Goal: Transaction & Acquisition: Purchase product/service

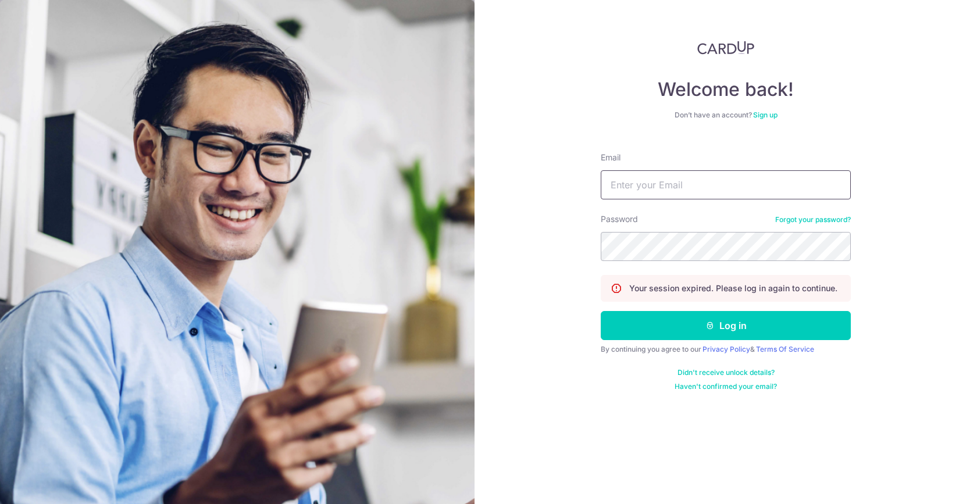
click at [642, 177] on input "Email" at bounding box center [725, 184] width 250 height 29
click at [758, 183] on input "craigchan.wn@gmail.comn" at bounding box center [725, 184] width 250 height 29
type input "craigchan.wn@gmail.com"
click at [600, 311] on button "Log in" at bounding box center [725, 325] width 250 height 29
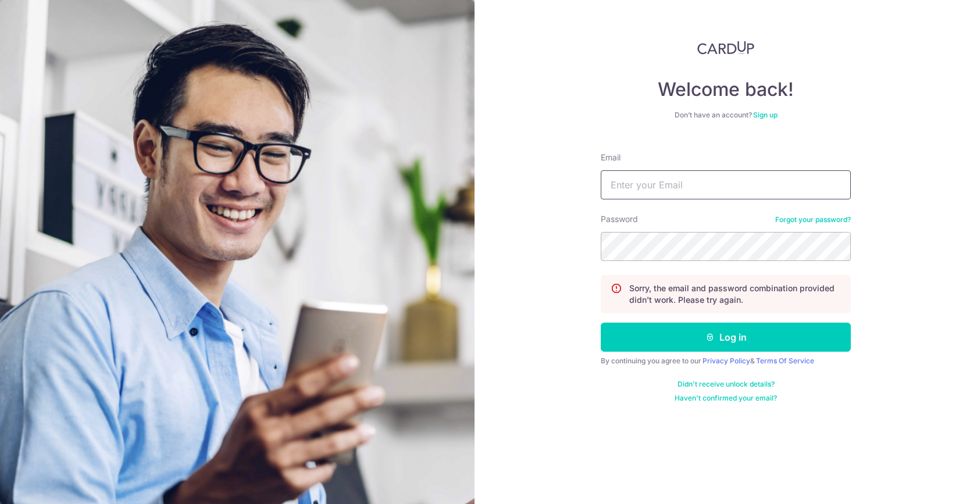
click at [712, 186] on input "Email" at bounding box center [725, 184] width 250 height 29
type input "[EMAIL_ADDRESS][DOMAIN_NAME]"
click at [600, 323] on button "Log in" at bounding box center [725, 337] width 250 height 29
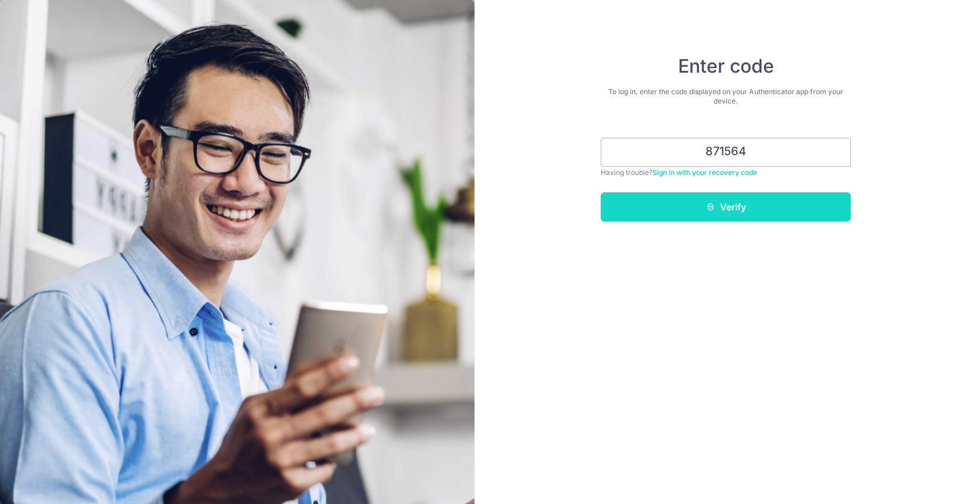
type input "871564"
click at [786, 216] on button "Verify" at bounding box center [725, 206] width 250 height 29
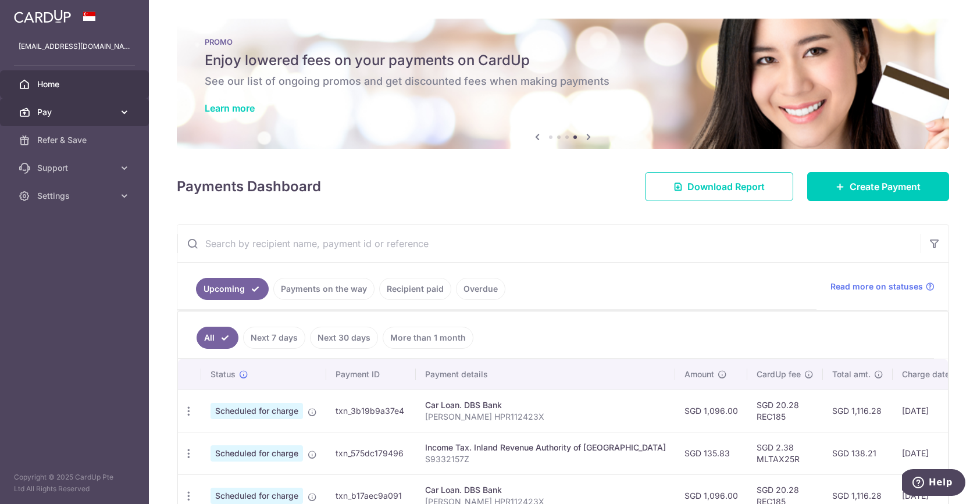
click at [87, 115] on span "Pay" at bounding box center [75, 112] width 77 height 12
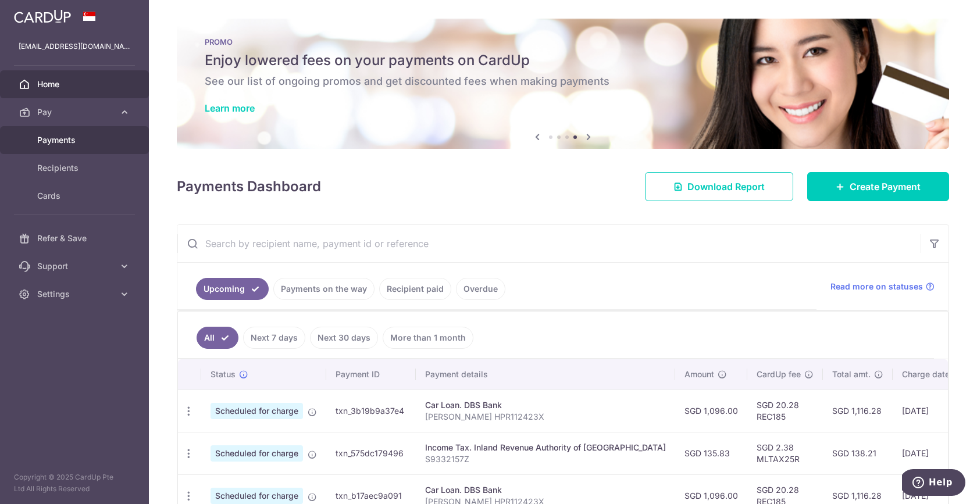
click at [72, 144] on span "Payments" at bounding box center [75, 140] width 77 height 12
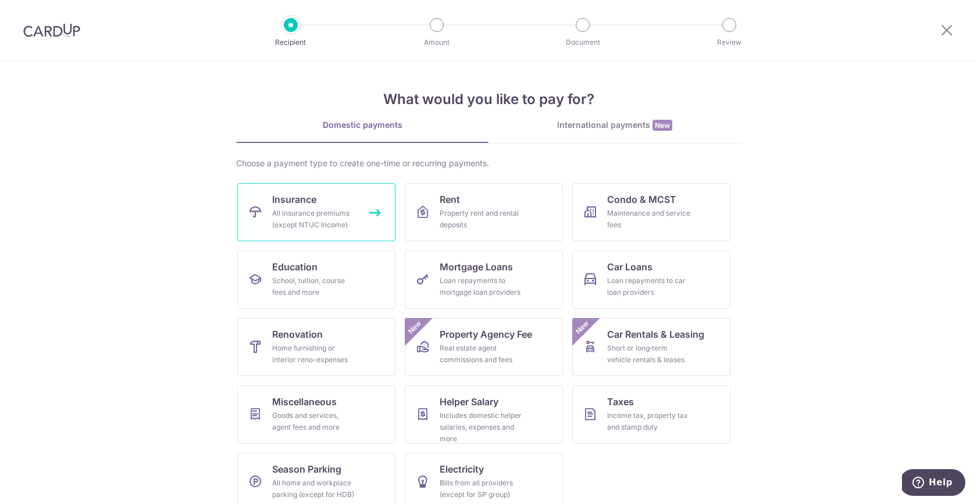
click at [310, 219] on div "All insurance premiums (except NTUC Income)" at bounding box center [314, 219] width 84 height 23
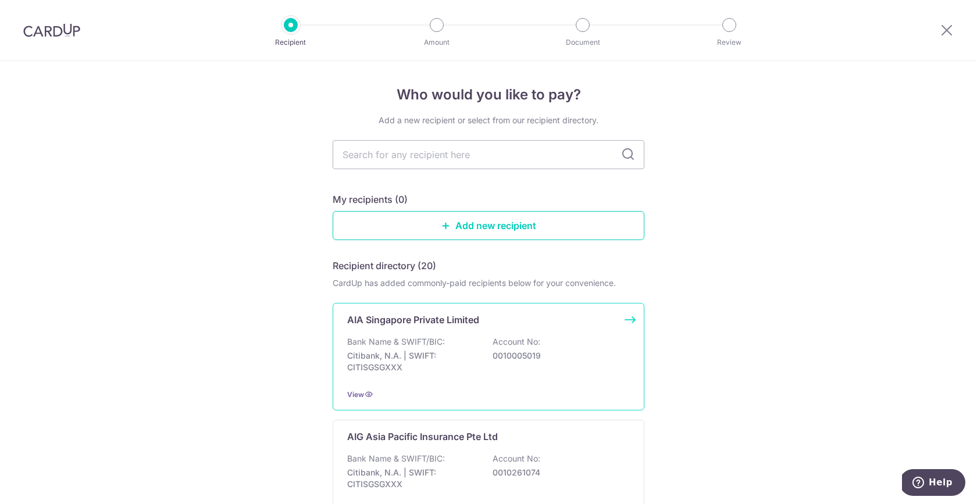
click at [421, 326] on p "AIA Singapore Private Limited" at bounding box center [413, 320] width 132 height 14
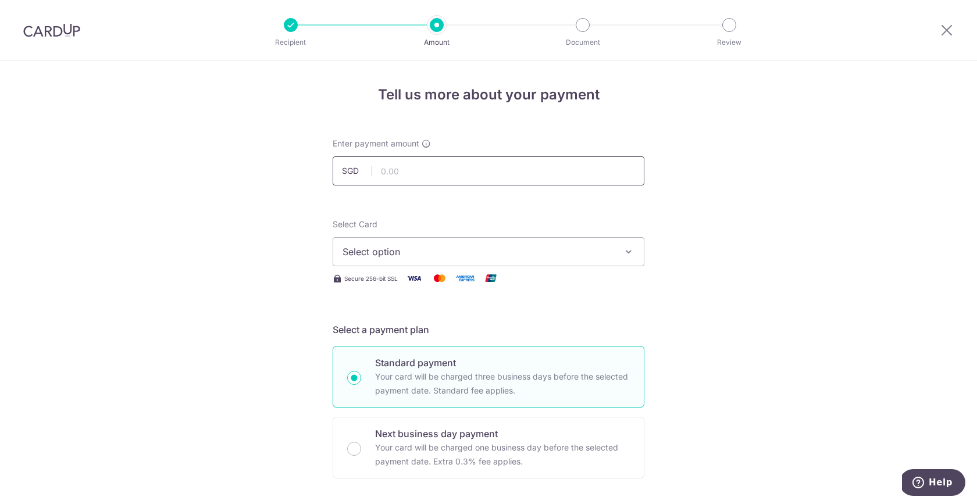
click at [398, 171] on input "text" at bounding box center [489, 170] width 312 height 29
type input "1,136.41"
click at [414, 249] on span "Select option" at bounding box center [477, 252] width 271 height 14
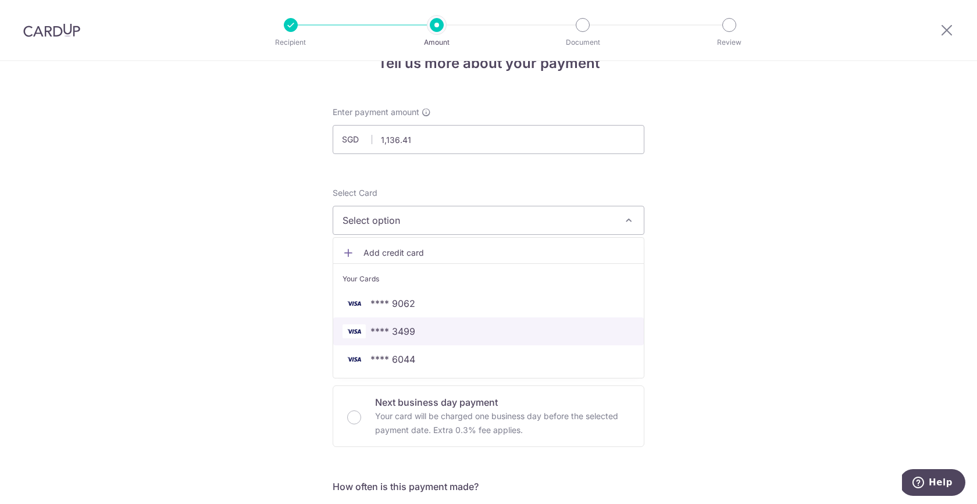
scroll to position [39, 0]
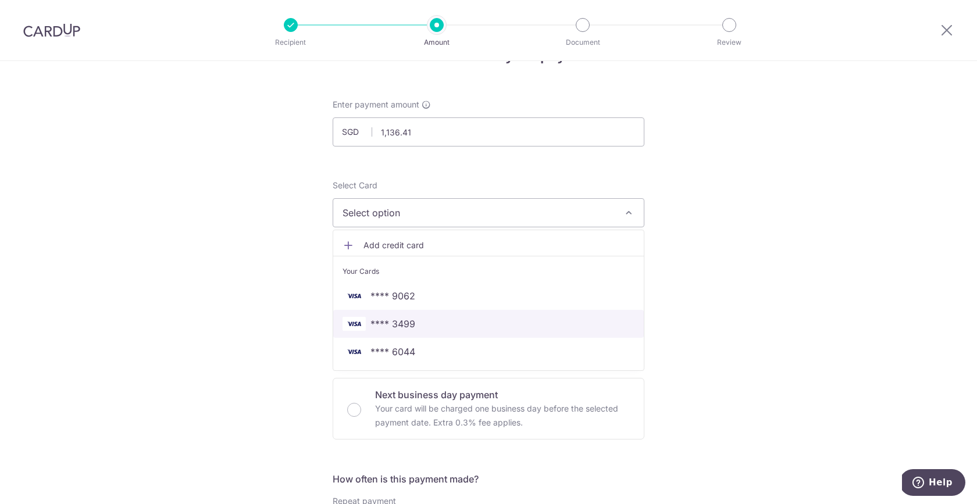
click at [427, 330] on span "**** 3499" at bounding box center [488, 324] width 292 height 14
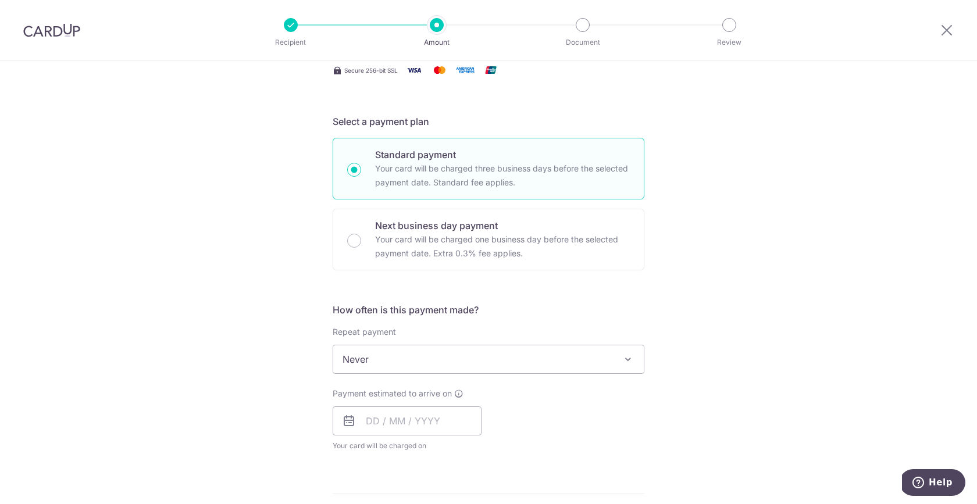
scroll to position [209, 0]
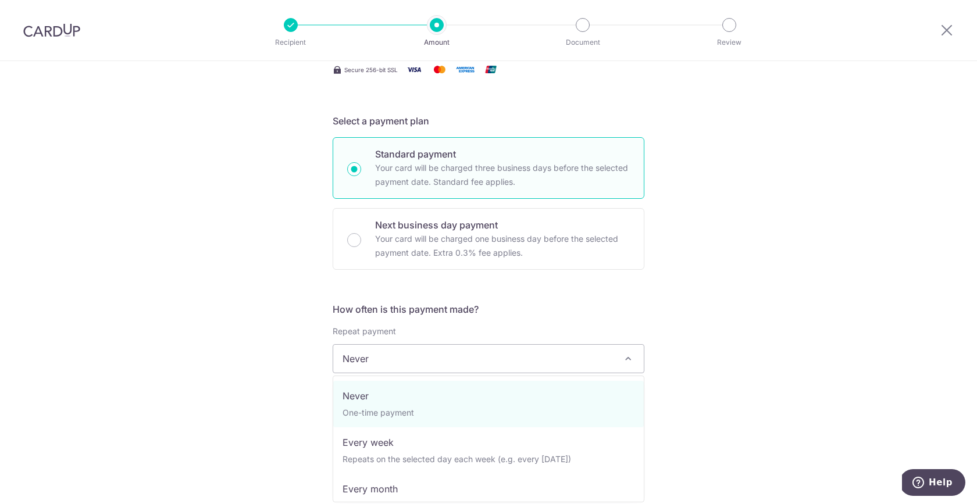
click at [433, 355] on span "Never" at bounding box center [488, 359] width 310 height 28
click at [276, 348] on div "Tell us more about your payment Enter payment amount SGD 1,136.41 1136.41 Selec…" at bounding box center [488, 378] width 977 height 1052
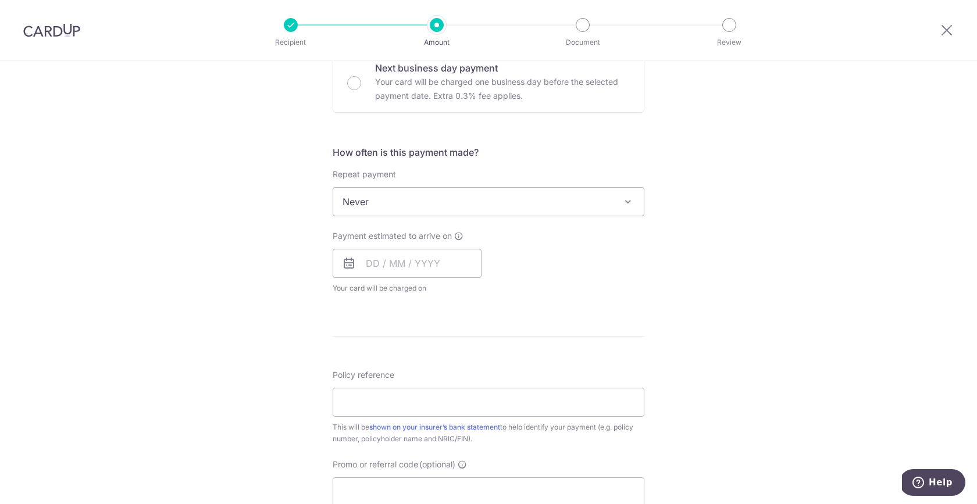
scroll to position [376, 0]
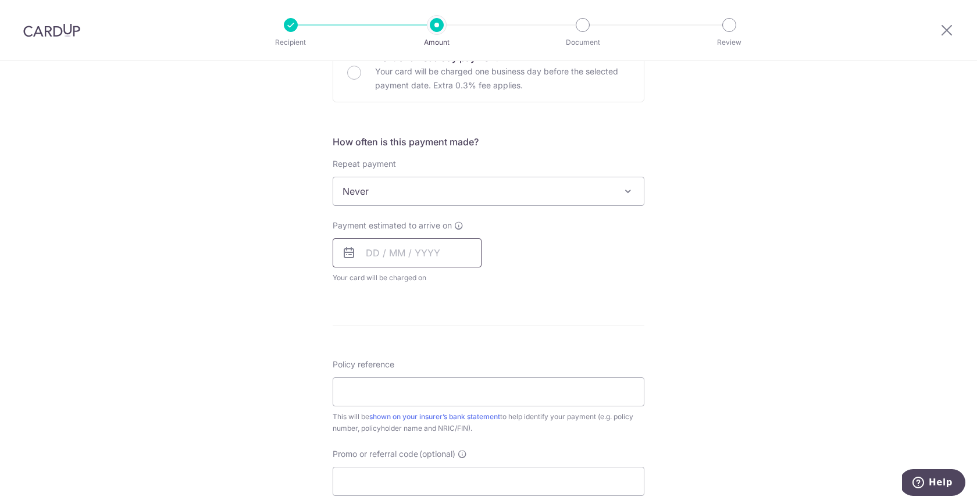
click at [390, 248] on input "text" at bounding box center [407, 252] width 149 height 29
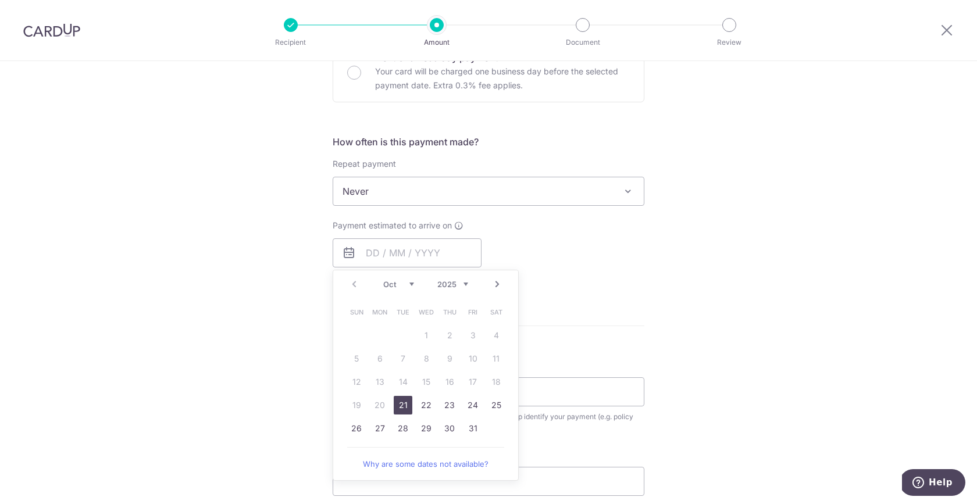
click at [494, 283] on link "Next" at bounding box center [497, 284] width 14 height 14
click at [349, 282] on link "Prev" at bounding box center [354, 284] width 14 height 14
click at [501, 283] on link "Next" at bounding box center [497, 284] width 14 height 14
click at [352, 281] on link "Prev" at bounding box center [354, 284] width 14 height 14
click at [470, 428] on link "31" at bounding box center [472, 428] width 19 height 19
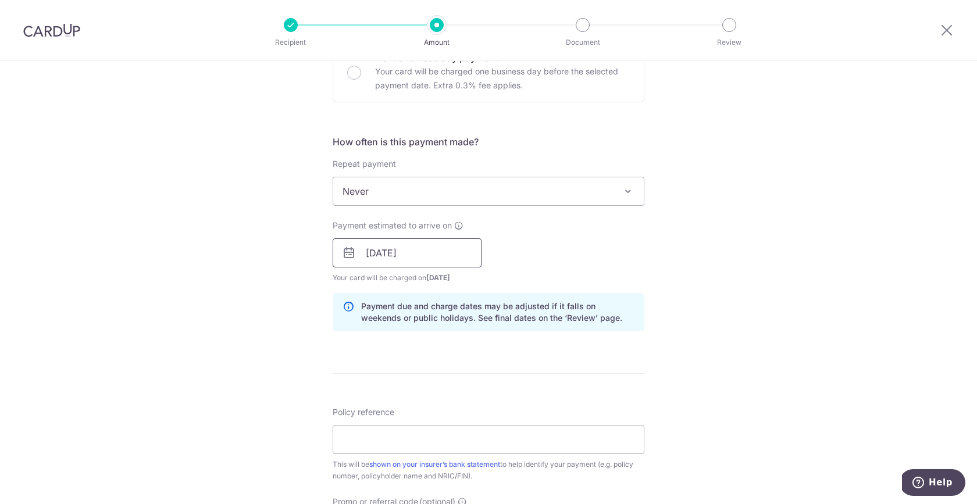
click at [457, 249] on input "31/10/2025" at bounding box center [407, 252] width 149 height 29
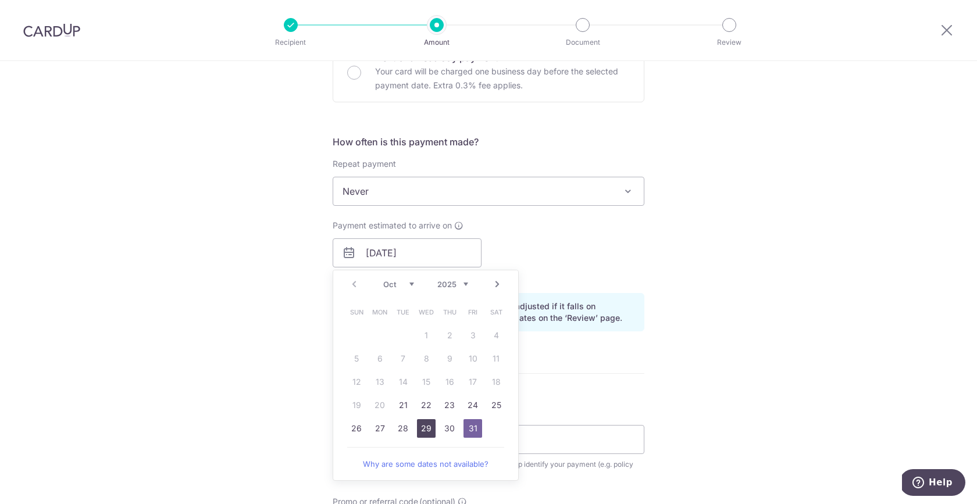
click at [429, 427] on link "29" at bounding box center [426, 428] width 19 height 19
type input "29/10/2025"
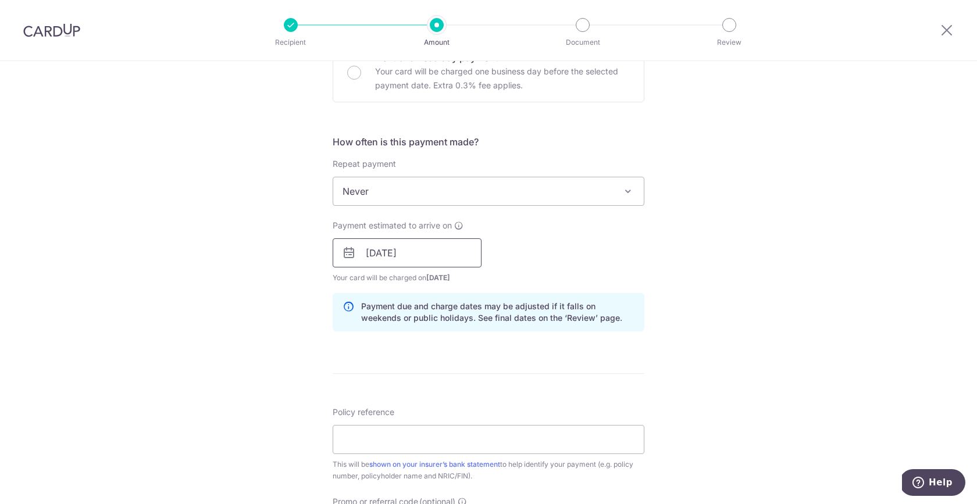
click at [387, 256] on input "29/10/2025" at bounding box center [407, 252] width 149 height 29
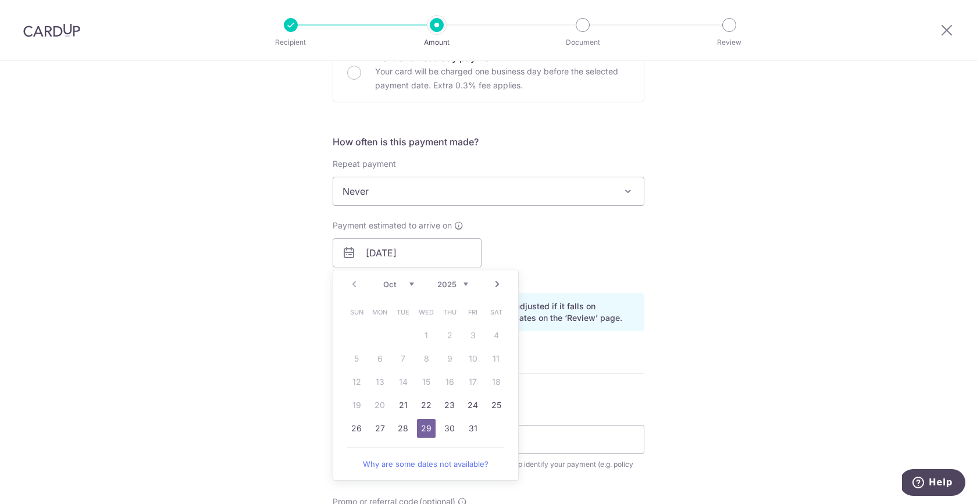
click at [573, 392] on form "Enter payment amount SGD 1,136.41 1136.41 Select Card **** 3499 Add credit card…" at bounding box center [489, 246] width 312 height 968
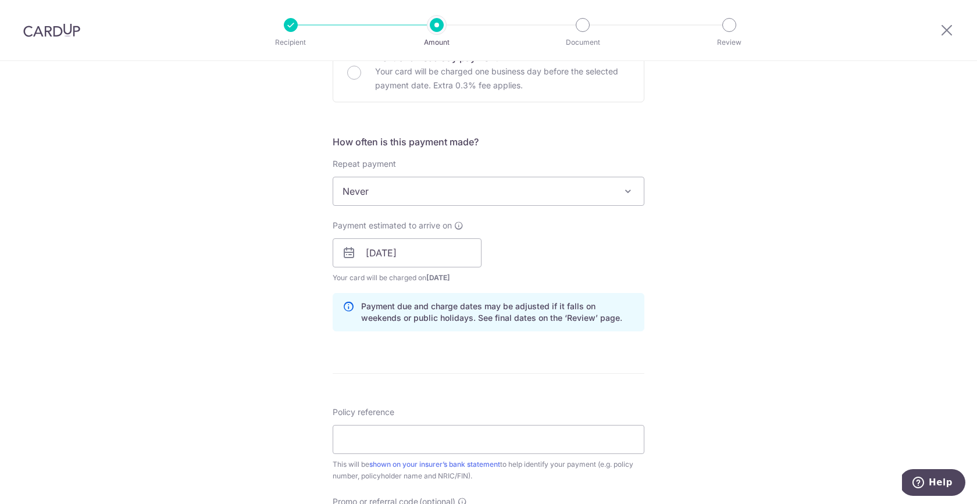
scroll to position [431, 0]
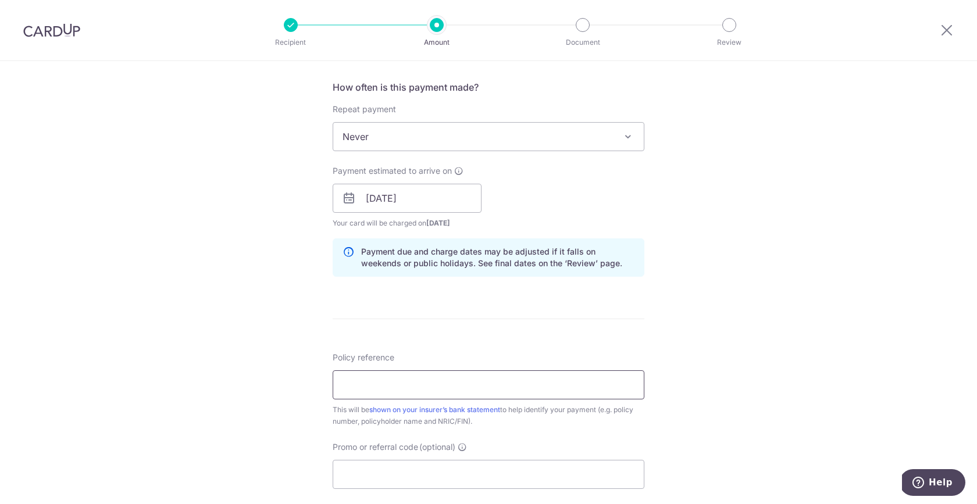
click at [535, 381] on input "Policy reference" at bounding box center [489, 384] width 312 height 29
click at [392, 373] on input "Policy reference" at bounding box center [489, 384] width 312 height 29
paste input "L550036061"
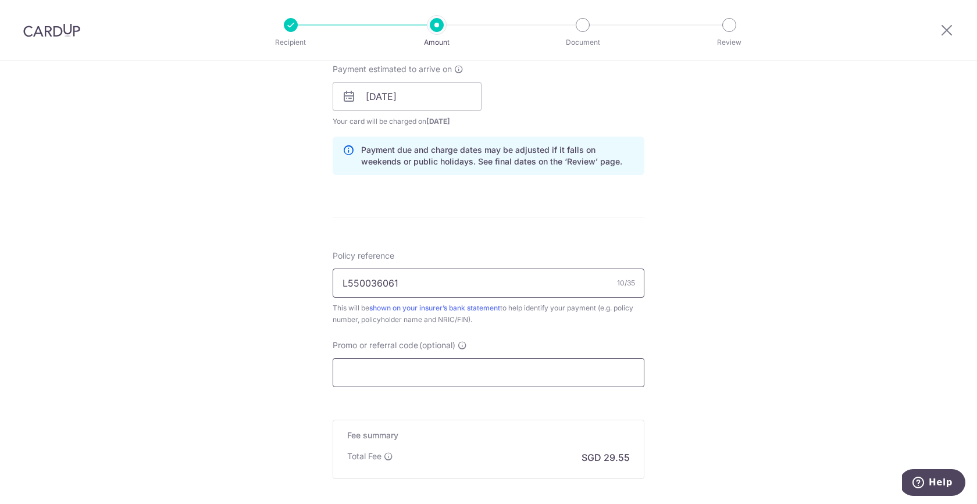
scroll to position [552, 0]
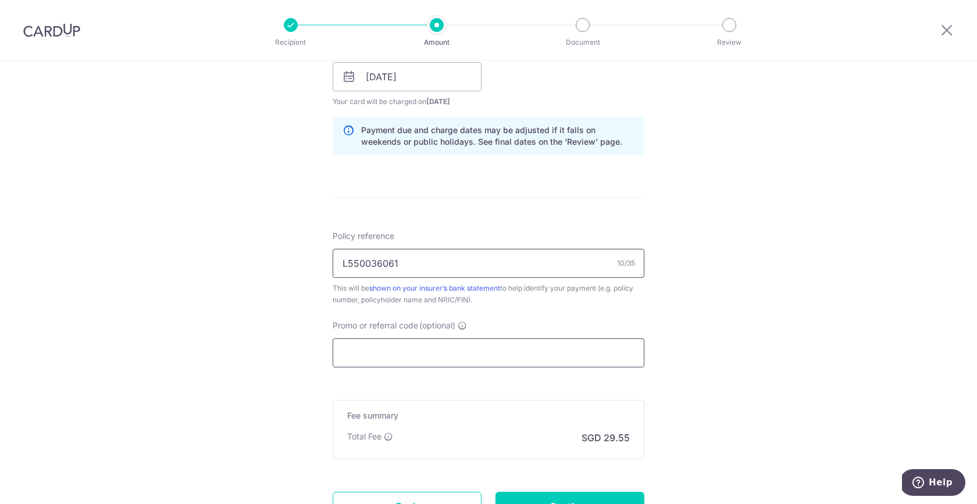
type input "L550036061"
click at [383, 362] on input "Promo or referral code (optional)" at bounding box center [489, 352] width 312 height 29
type input "a"
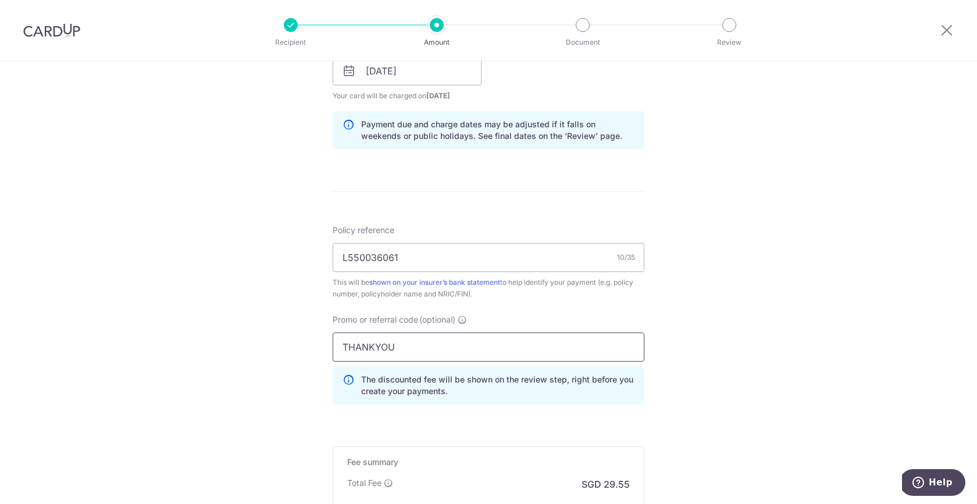
scroll to position [709, 0]
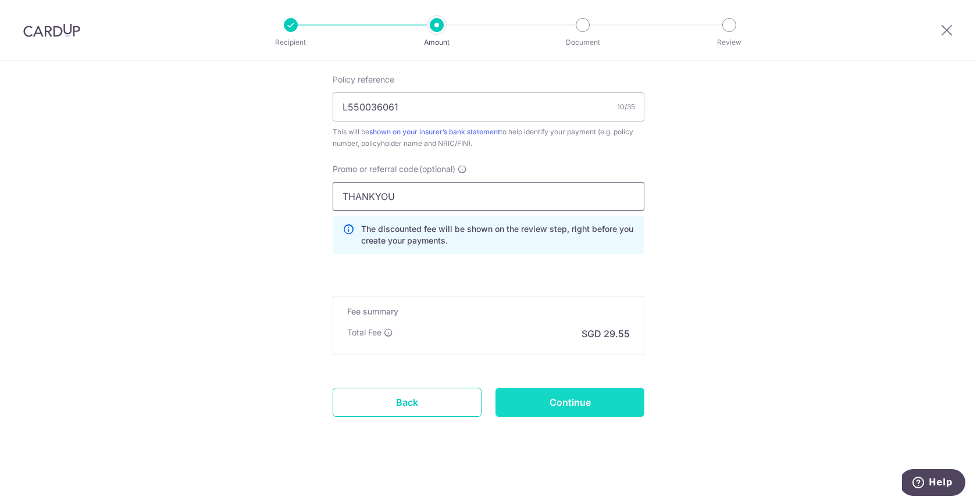
type input "THANKYOU"
click at [548, 404] on input "Continue" at bounding box center [569, 402] width 149 height 29
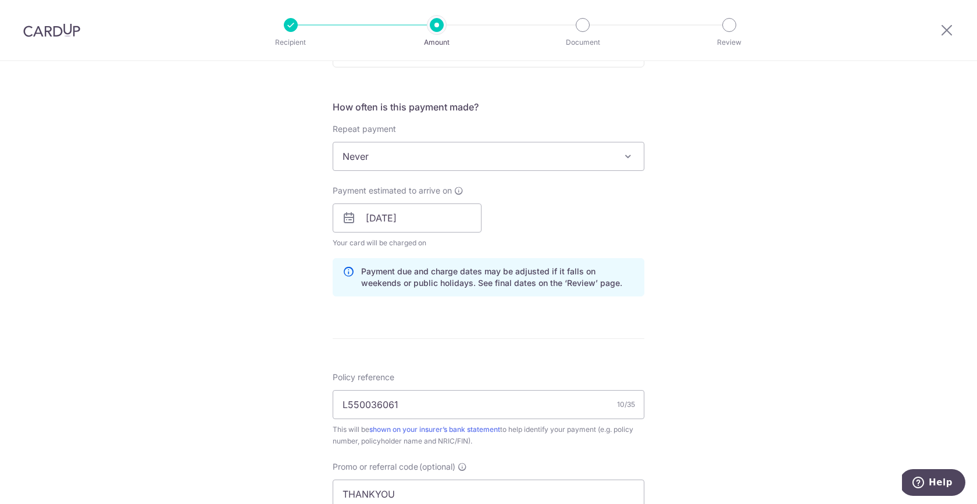
scroll to position [563, 0]
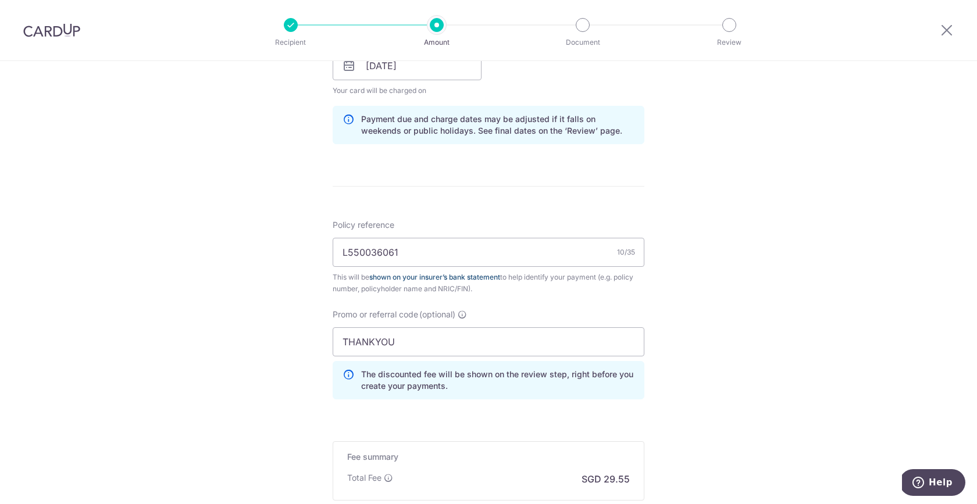
click at [469, 276] on link "shown on your insurer’s bank statement" at bounding box center [434, 277] width 131 height 9
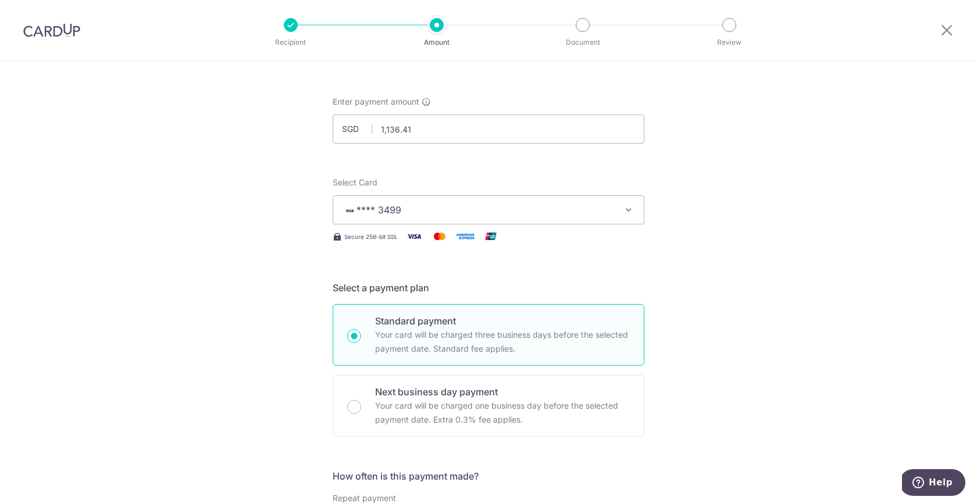
scroll to position [0, 0]
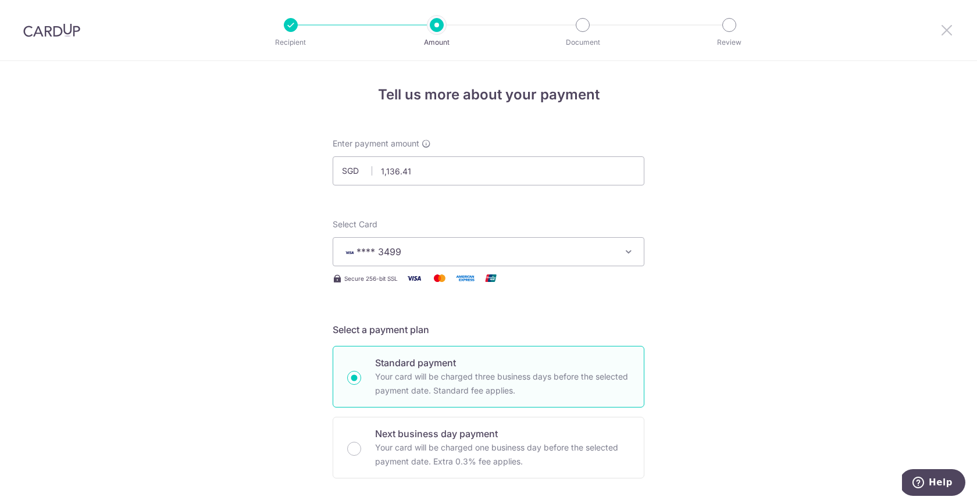
click at [949, 32] on icon at bounding box center [946, 30] width 14 height 15
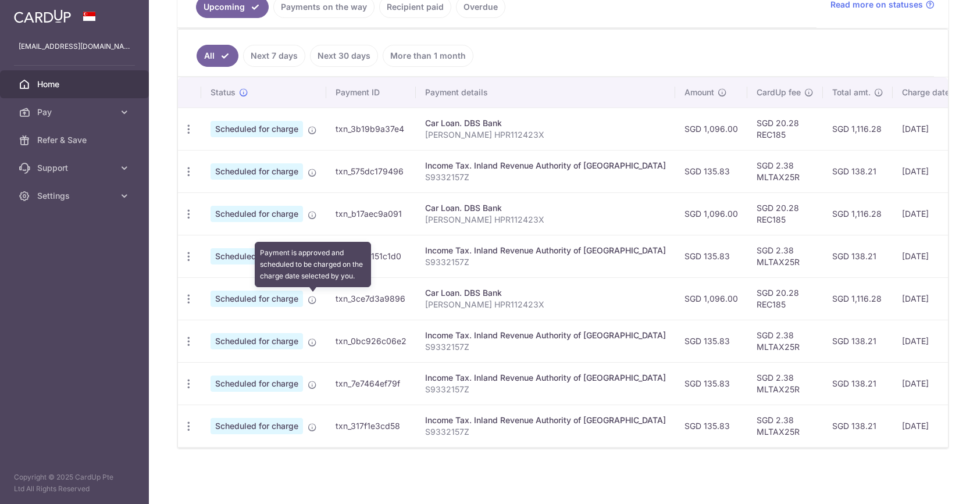
click at [311, 298] on icon at bounding box center [312, 299] width 9 height 9
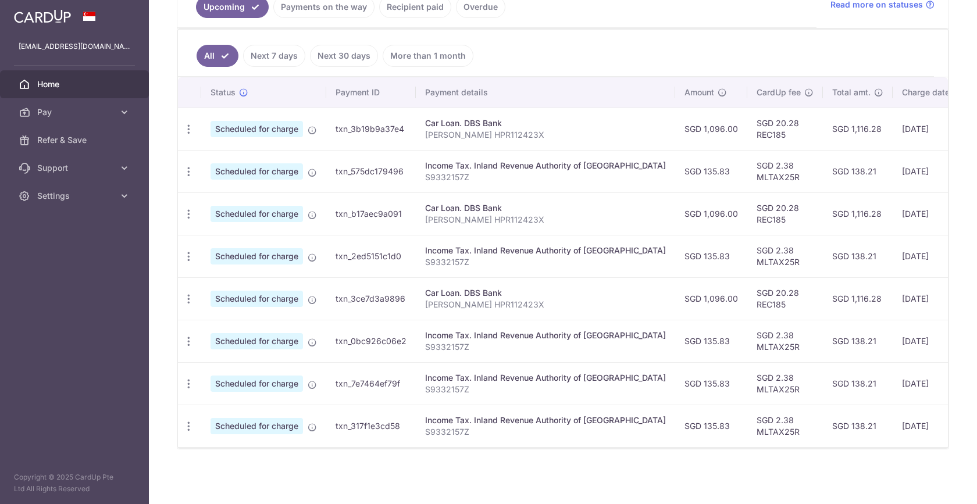
click at [413, 58] on link "More than 1 month" at bounding box center [428, 56] width 91 height 22
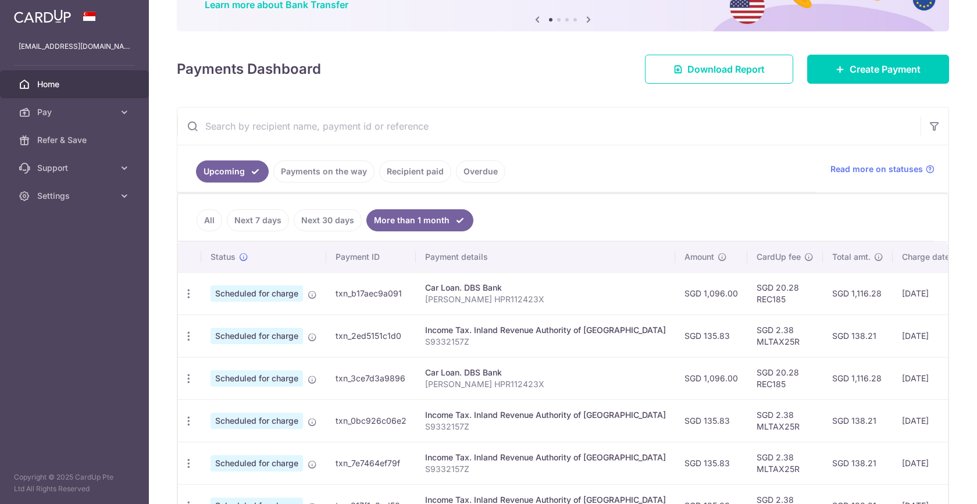
scroll to position [183, 0]
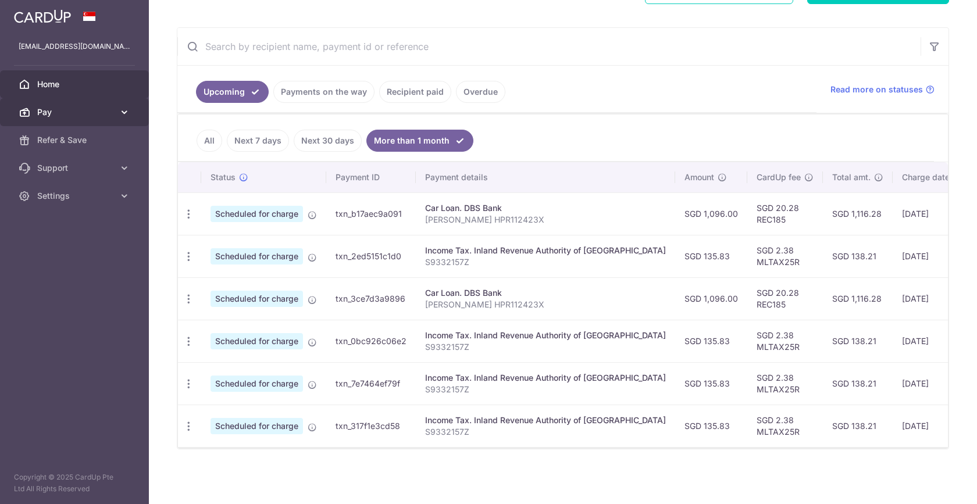
click at [89, 106] on span "Pay" at bounding box center [75, 112] width 77 height 12
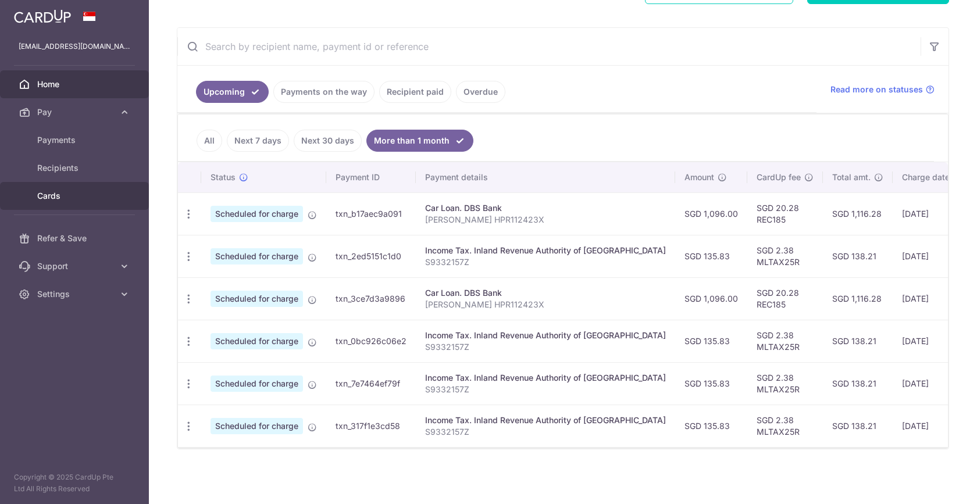
click at [86, 194] on span "Cards" at bounding box center [75, 196] width 77 height 12
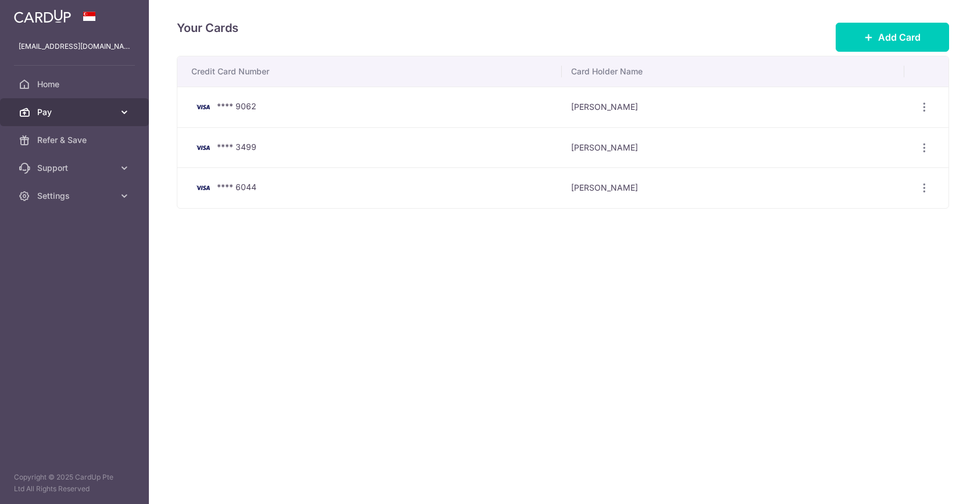
click at [82, 112] on span "Pay" at bounding box center [75, 112] width 77 height 12
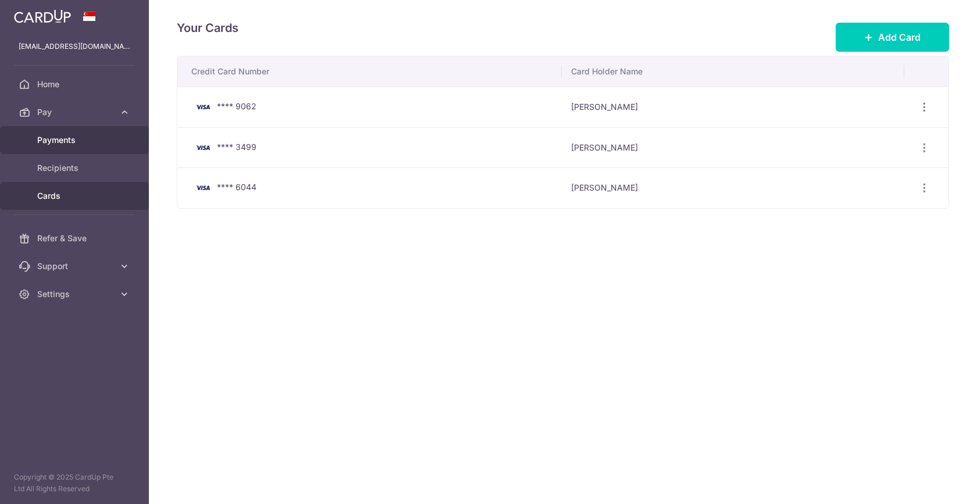
click at [72, 133] on link "Payments" at bounding box center [74, 140] width 149 height 28
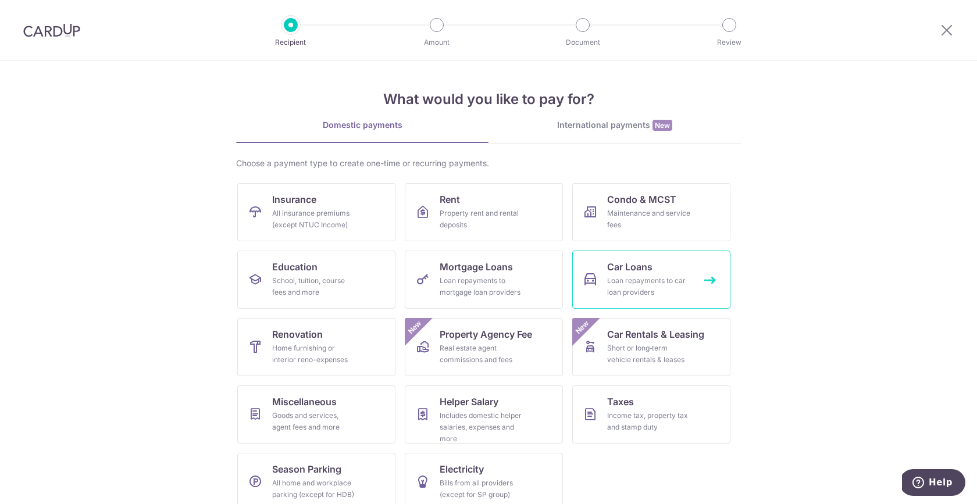
click at [655, 277] on div "Loan repayments to car loan providers" at bounding box center [649, 286] width 84 height 23
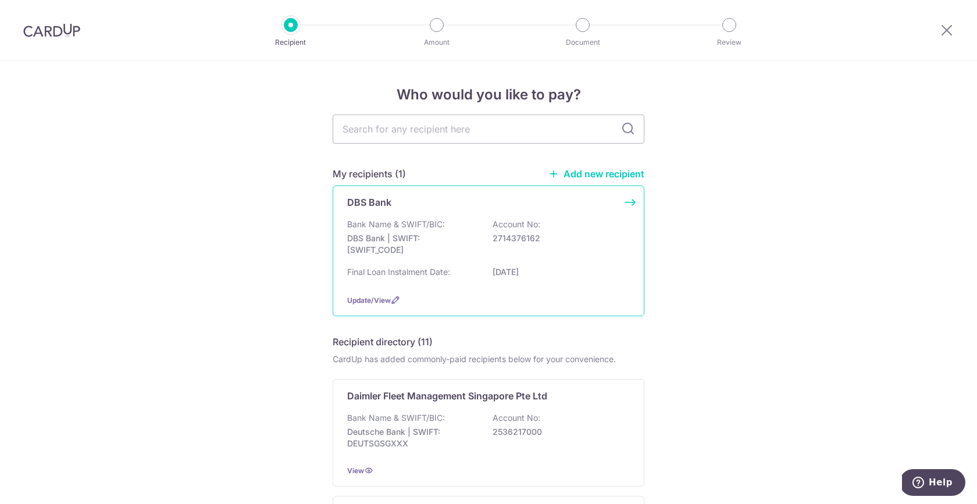
click at [510, 229] on p "Account No:" at bounding box center [516, 225] width 48 height 12
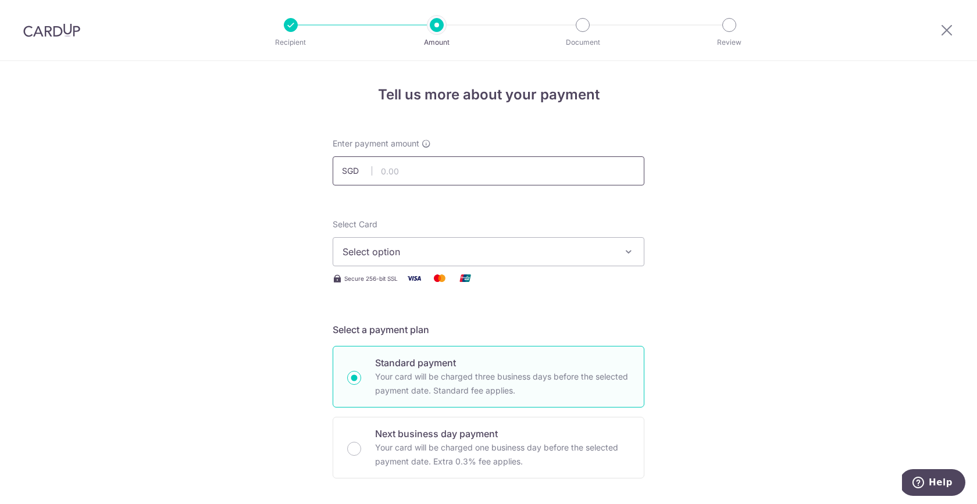
click at [456, 169] on input "text" at bounding box center [489, 170] width 312 height 29
type input "1,096.00"
click at [473, 250] on span "Select option" at bounding box center [477, 252] width 271 height 14
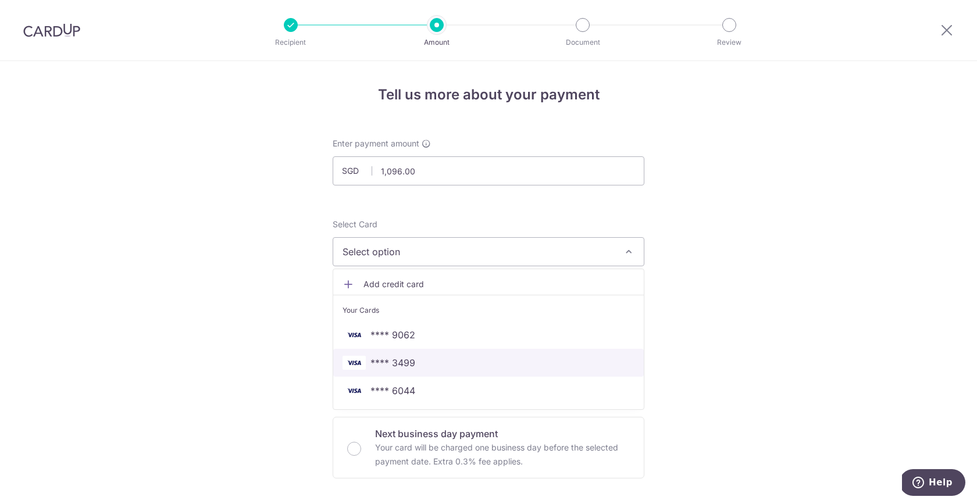
click at [449, 360] on span "**** 3499" at bounding box center [488, 363] width 292 height 14
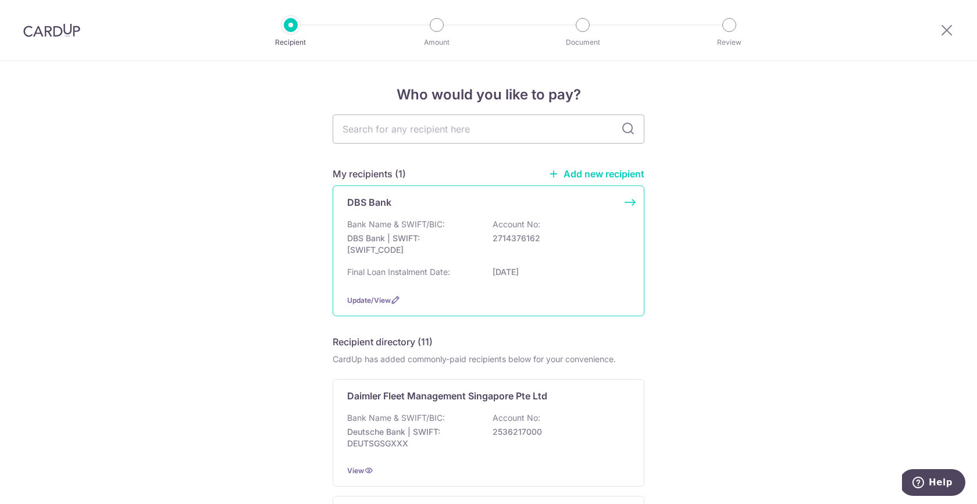
scroll to position [19, 0]
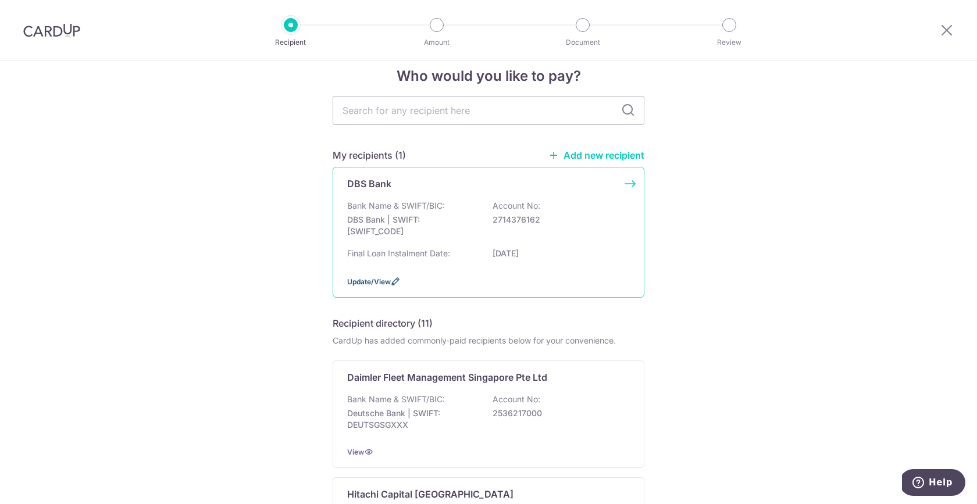
click at [389, 281] on span "Update/View" at bounding box center [369, 281] width 44 height 9
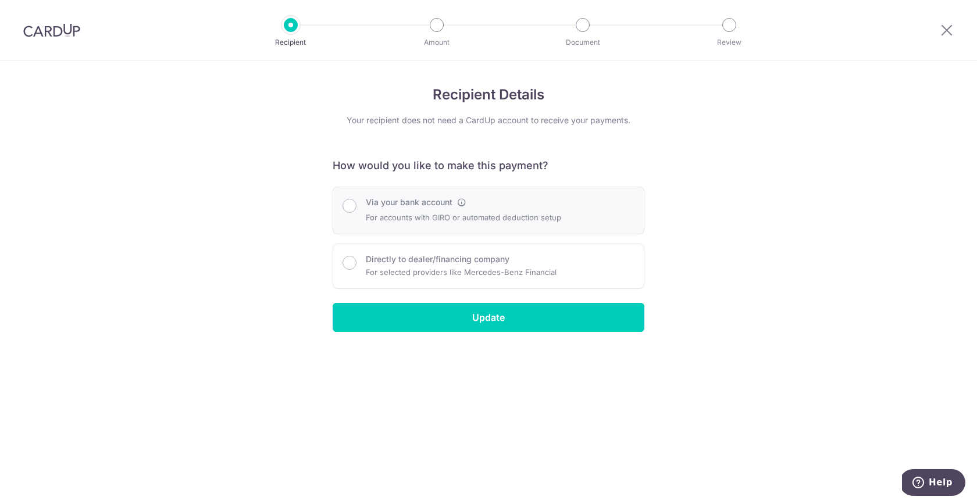
click at [421, 207] on label "Via your bank account" at bounding box center [409, 202] width 87 height 12
click at [356, 207] on input "Via your bank account" at bounding box center [349, 206] width 14 height 14
radio input "true"
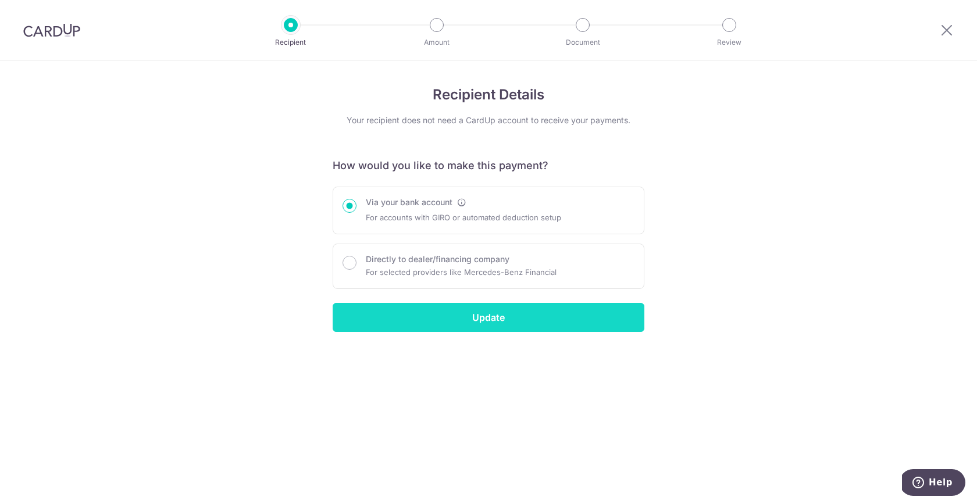
click at [462, 319] on input "Update" at bounding box center [489, 317] width 312 height 29
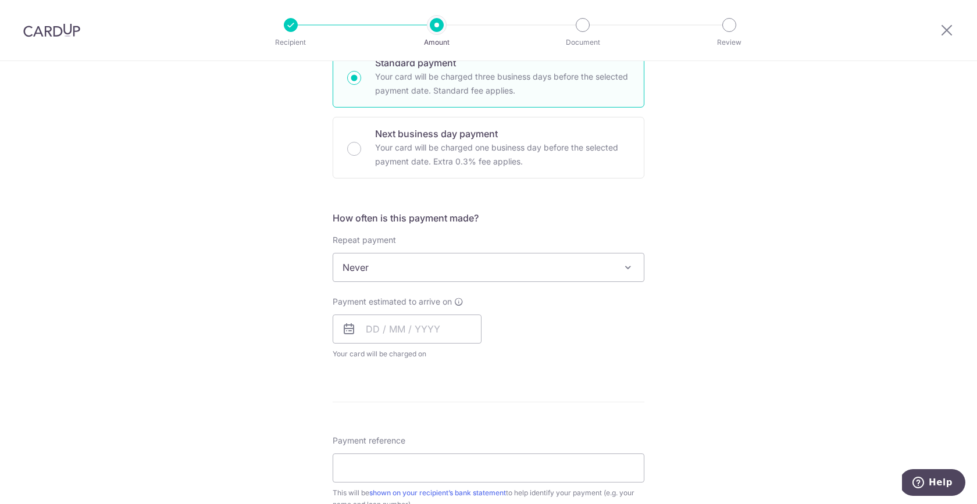
scroll to position [609, 0]
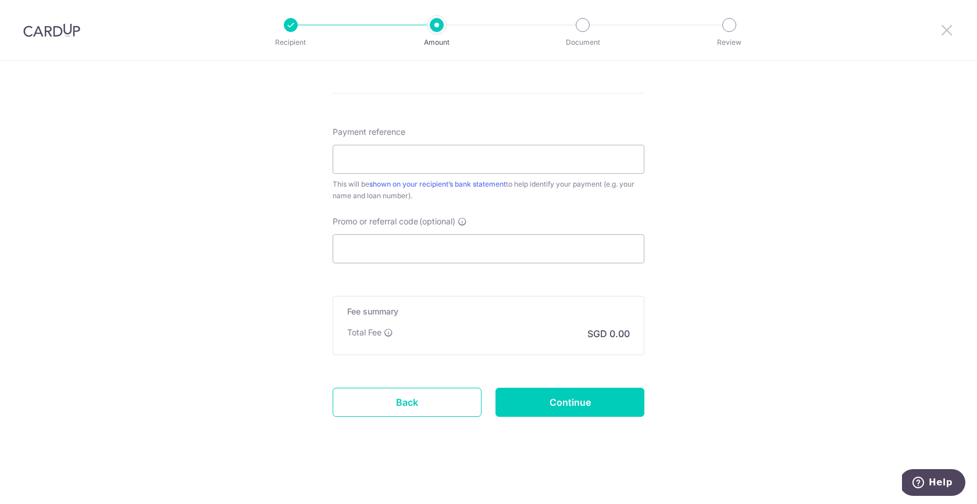
click at [946, 26] on icon at bounding box center [946, 30] width 14 height 15
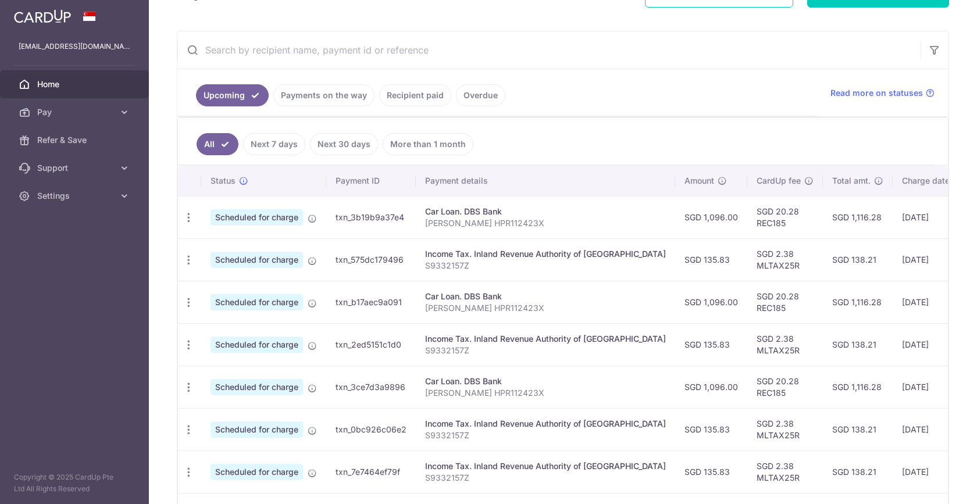
scroll to position [191, 0]
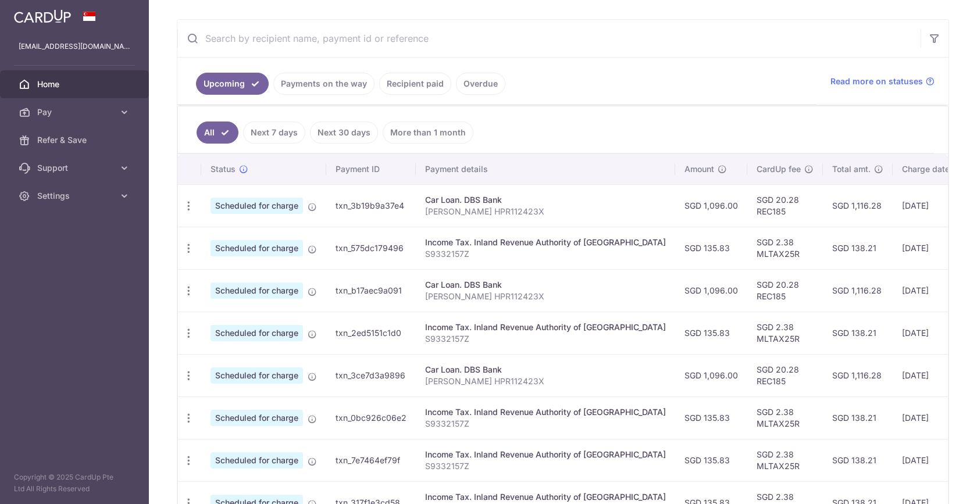
drag, startPoint x: 563, startPoint y: 215, endPoint x: 422, endPoint y: 215, distance: 141.3
click at [422, 215] on td "Car Loan. DBS Bank Craig Chan Wen Ning HPR112423X" at bounding box center [545, 205] width 259 height 42
copy p "[PERSON_NAME] HPR112423X"
click at [79, 119] on link "Pay" at bounding box center [74, 112] width 149 height 28
click at [62, 194] on span "Cards" at bounding box center [75, 196] width 77 height 12
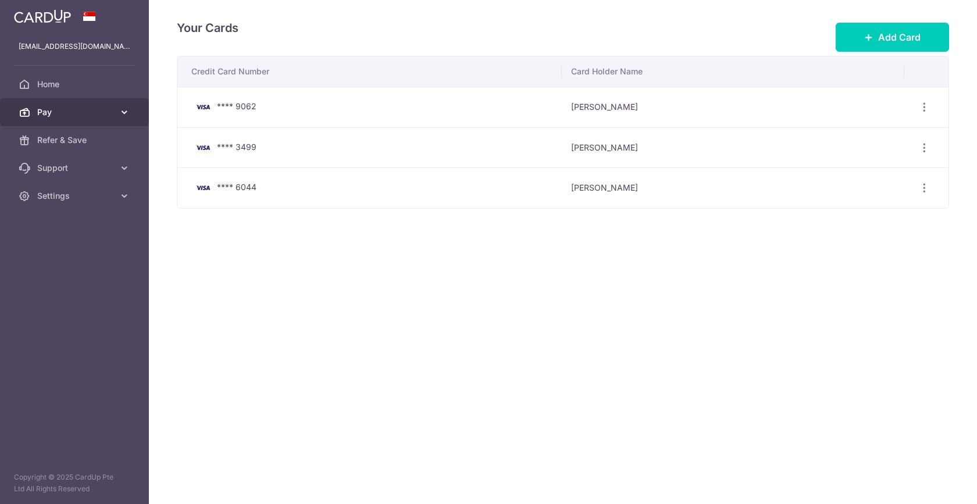
click at [72, 120] on link "Pay" at bounding box center [74, 112] width 149 height 28
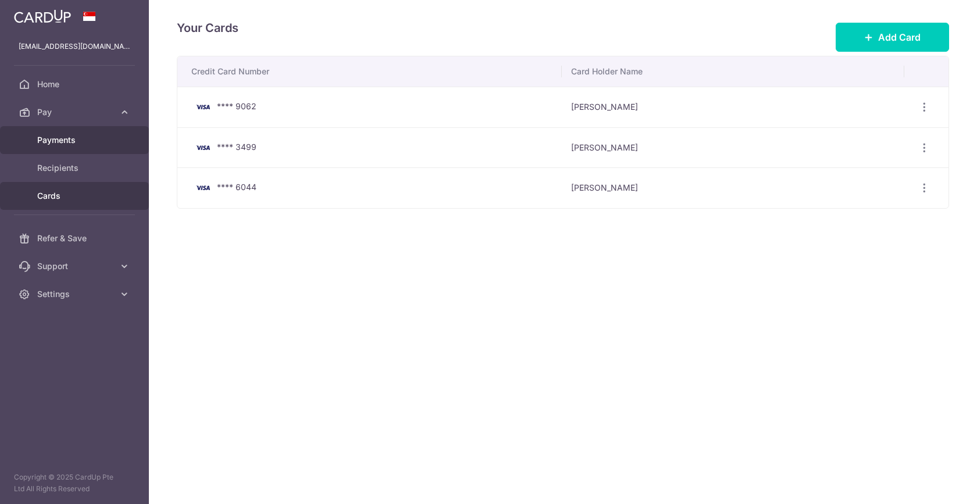
click at [63, 153] on link "Payments" at bounding box center [74, 140] width 149 height 28
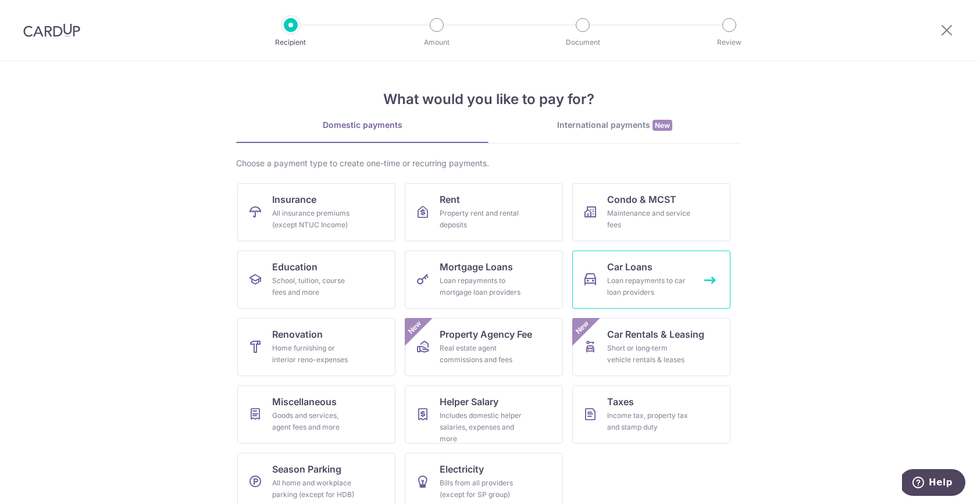
click at [634, 251] on link "Car Loans Loan repayments to car loan providers" at bounding box center [651, 280] width 158 height 58
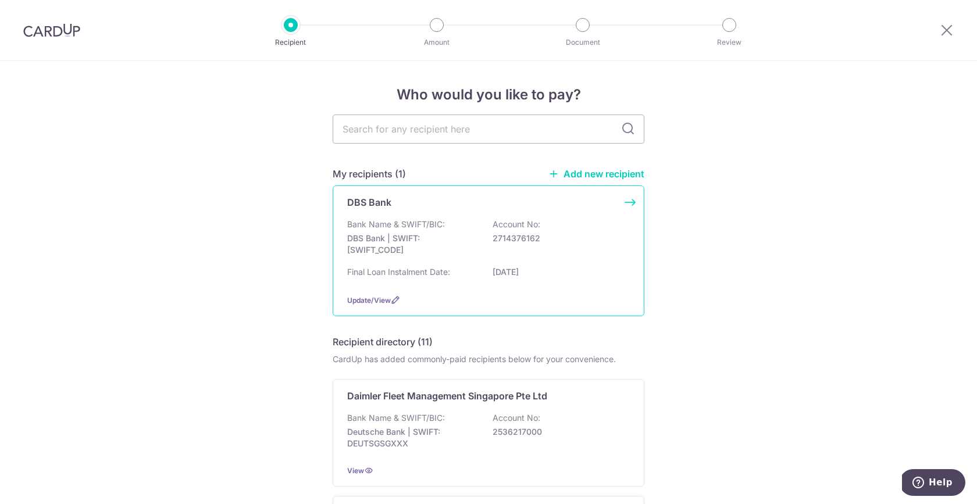
click at [617, 210] on div "DBS Bank Bank Name & SWIFT/BIC: DBS Bank | SWIFT: DBSSSGSGXXX Account No: 27143…" at bounding box center [489, 250] width 312 height 131
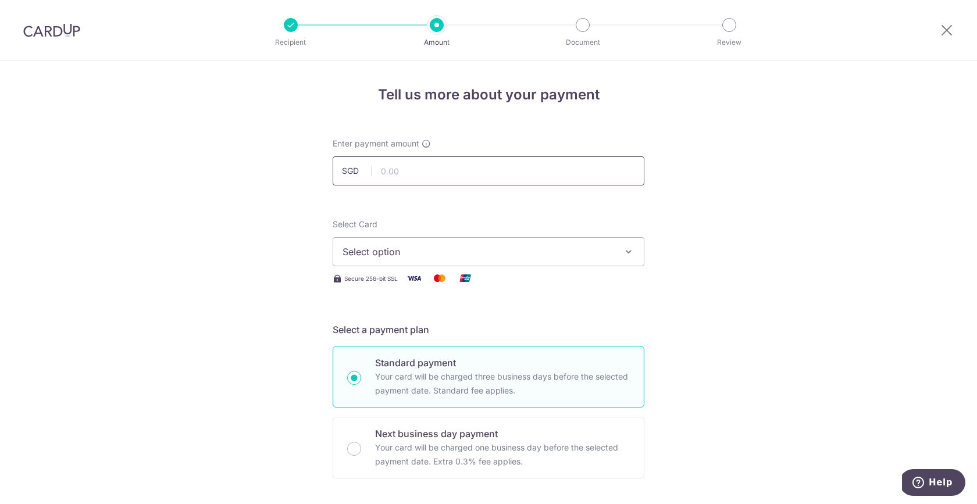
click at [496, 171] on input "text" at bounding box center [489, 170] width 312 height 29
type input "1,096.00"
click at [473, 237] on div "Select Card Select option Add credit card Your Cards **** 9062 **** 3499 **** 6…" at bounding box center [489, 243] width 312 height 48
click at [466, 252] on span "Select option" at bounding box center [477, 252] width 271 height 14
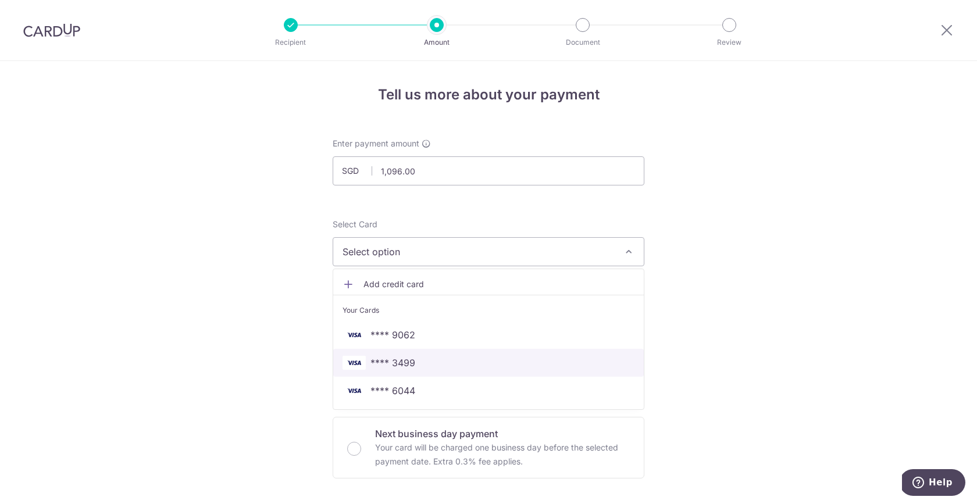
click at [446, 366] on span "**** 3499" at bounding box center [488, 363] width 292 height 14
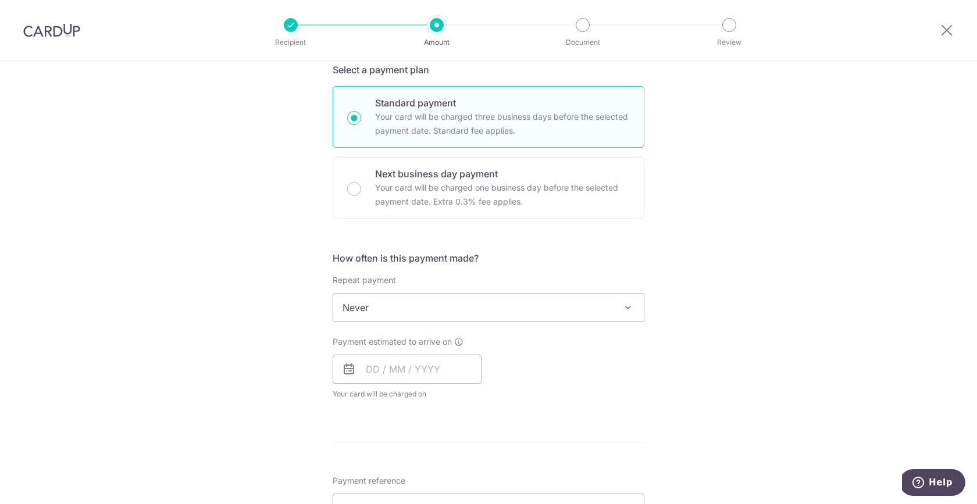
scroll to position [268, 0]
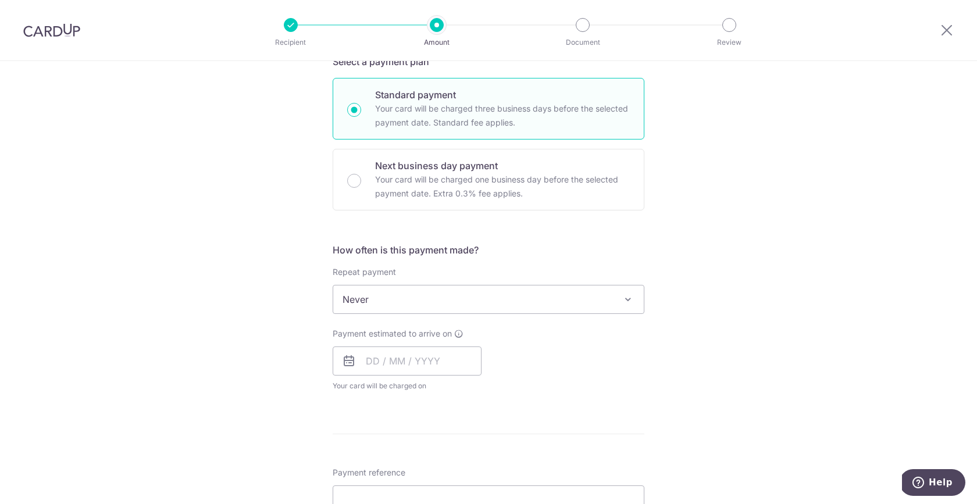
click at [62, 37] on div at bounding box center [51, 30] width 103 height 60
click at [55, 28] on img at bounding box center [51, 30] width 57 height 14
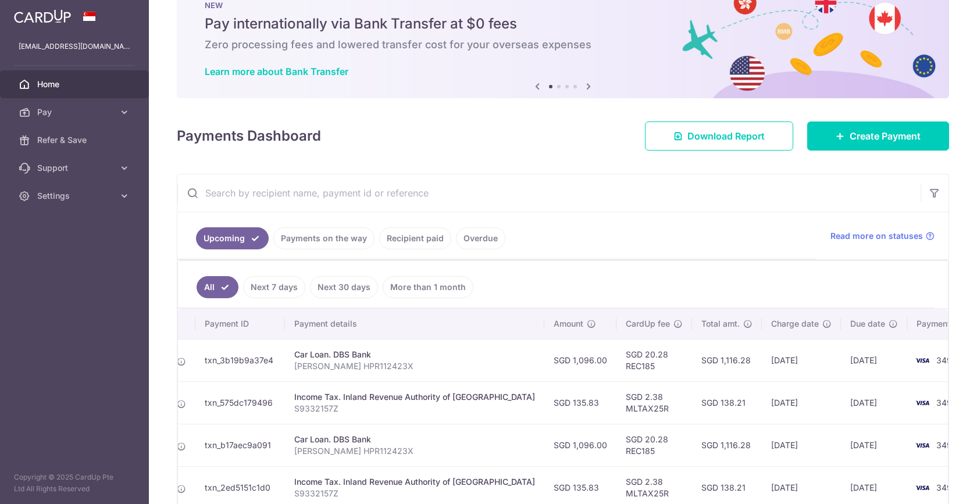
scroll to position [46, 0]
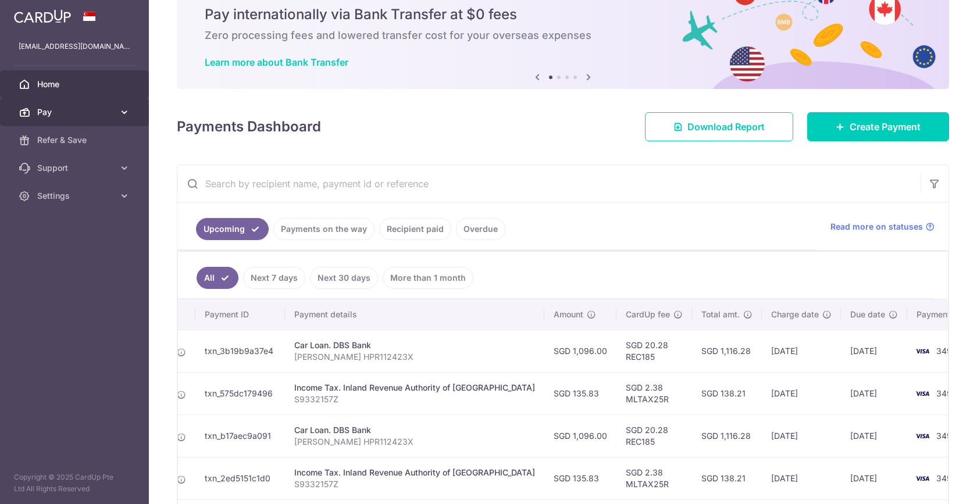
click at [53, 119] on link "Pay" at bounding box center [74, 112] width 149 height 28
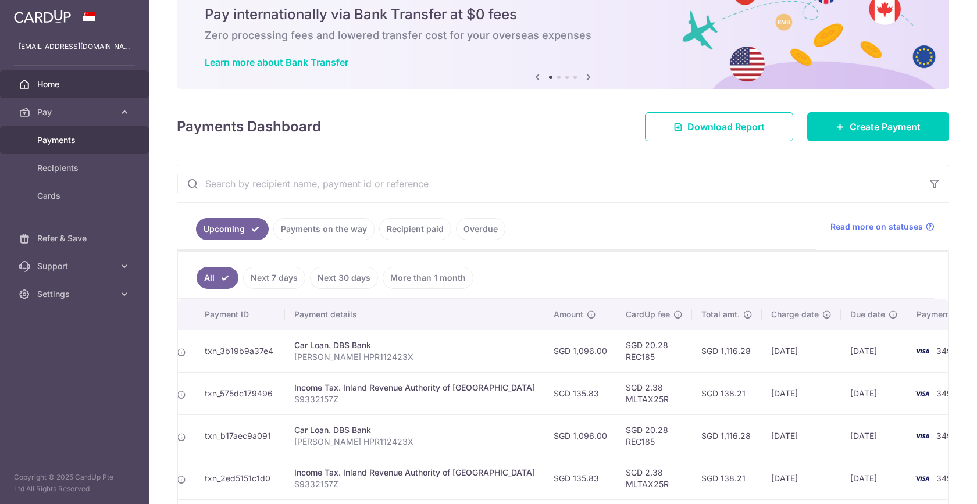
click at [81, 143] on span "Payments" at bounding box center [75, 140] width 77 height 12
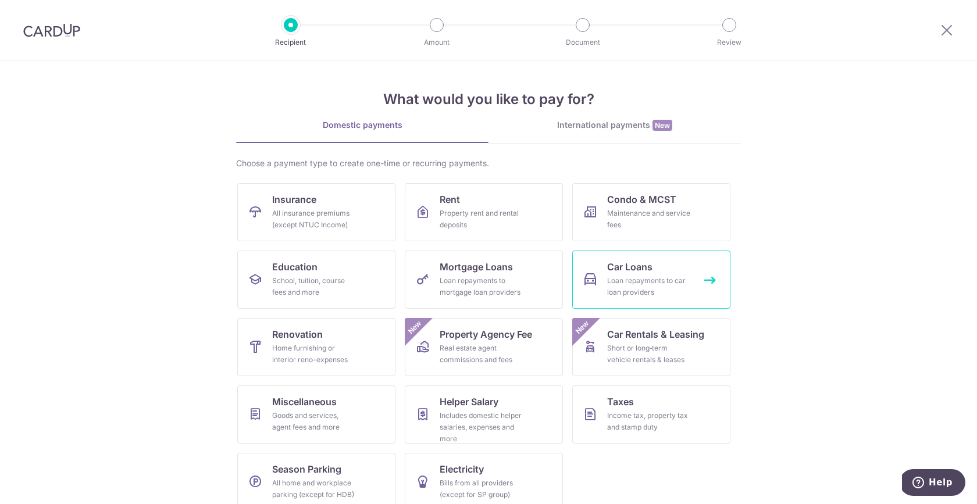
click at [612, 288] on div "Loan repayments to car loan providers" at bounding box center [649, 286] width 84 height 23
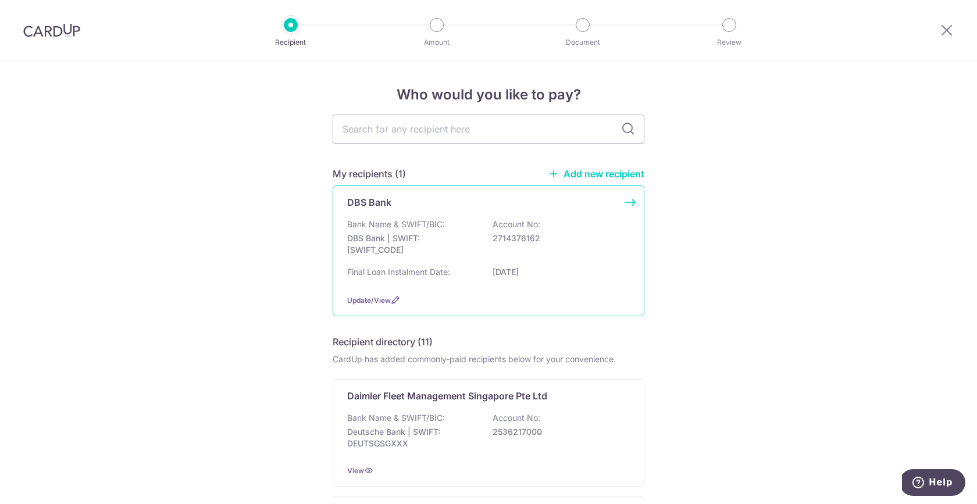
click at [558, 209] on div "DBS Bank Bank Name & SWIFT/BIC: DBS Bank | SWIFT: DBSSSGSGXXX Account No: 27143…" at bounding box center [489, 250] width 312 height 131
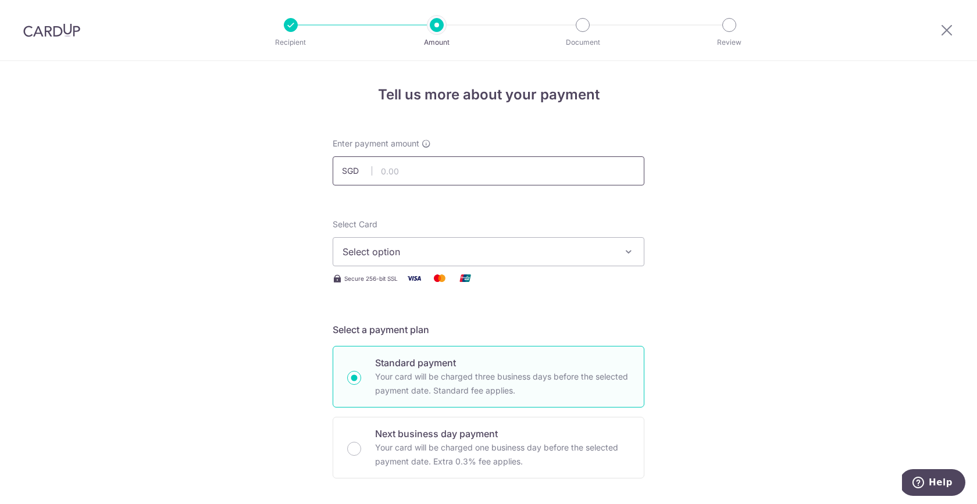
click at [435, 176] on input "text" at bounding box center [489, 170] width 312 height 29
type input "1,096.00"
click at [446, 267] on div "Select Card Select option Add credit card Your Cards **** 9062 **** 3499 **** 6…" at bounding box center [489, 252] width 312 height 67
click at [446, 262] on button "Select option" at bounding box center [489, 251] width 312 height 29
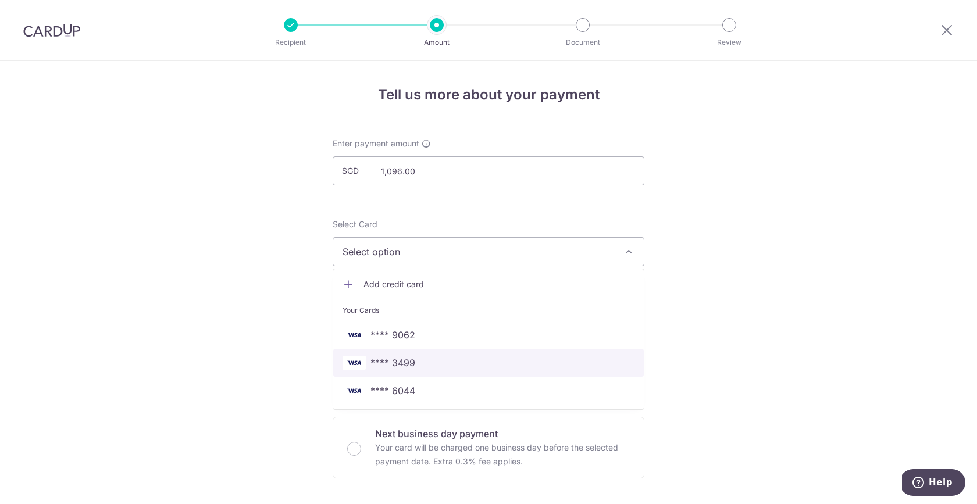
click at [445, 362] on span "**** 3499" at bounding box center [488, 363] width 292 height 14
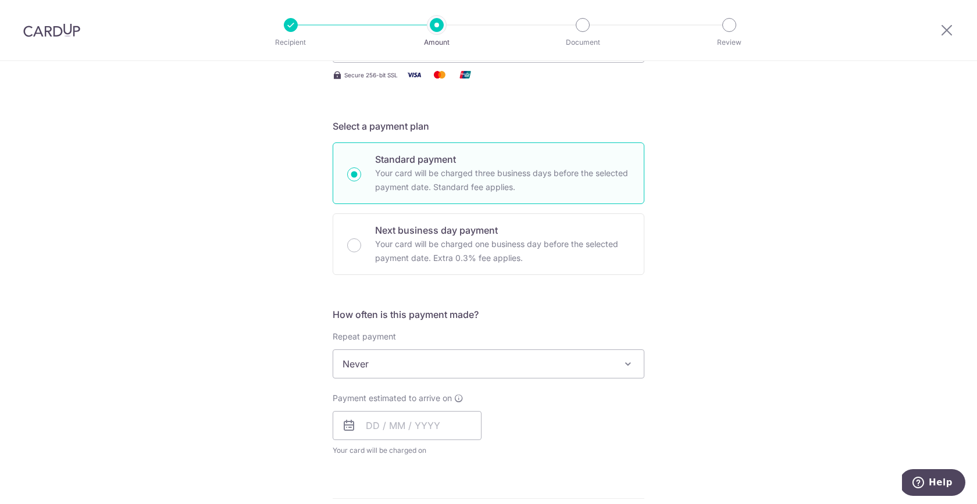
scroll to position [249, 0]
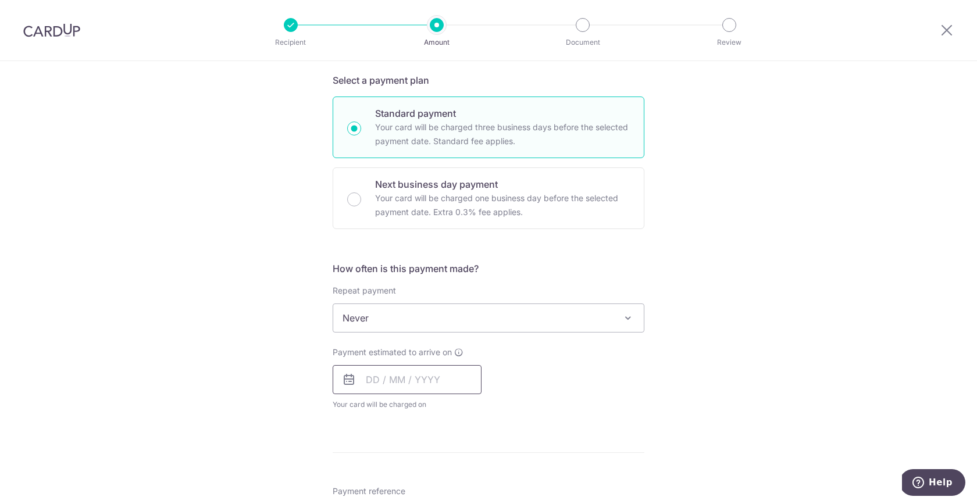
click at [439, 376] on input "text" at bounding box center [407, 379] width 149 height 29
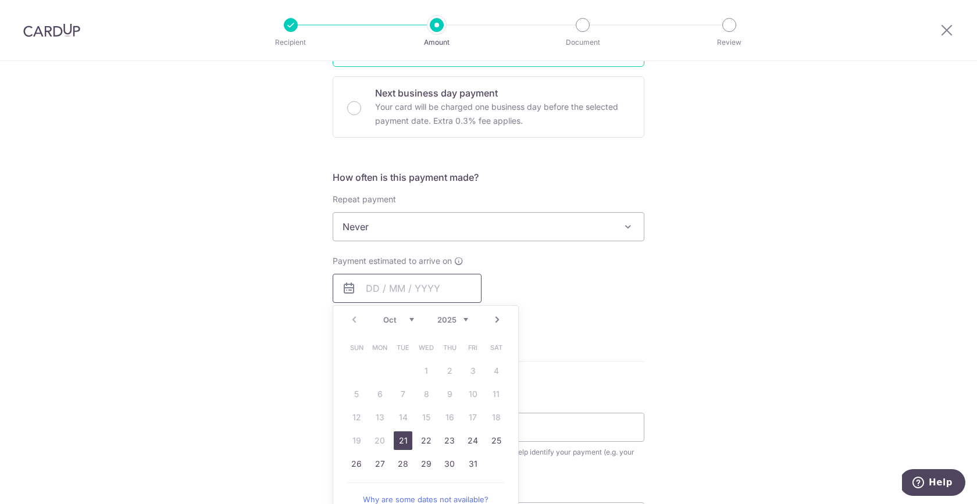
scroll to position [346, 0]
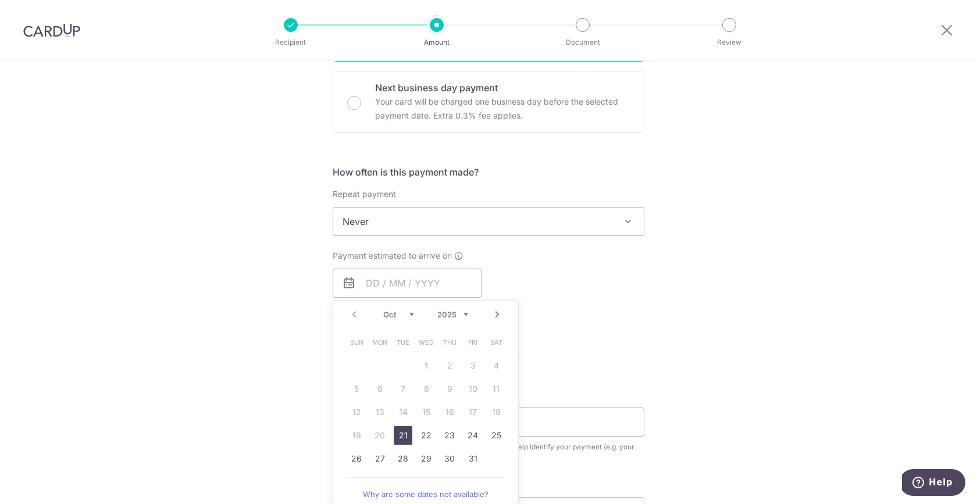
click at [494, 316] on link "Next" at bounding box center [497, 315] width 14 height 14
click at [468, 388] on link "12" at bounding box center [472, 389] width 19 height 19
type input "[DATE]"
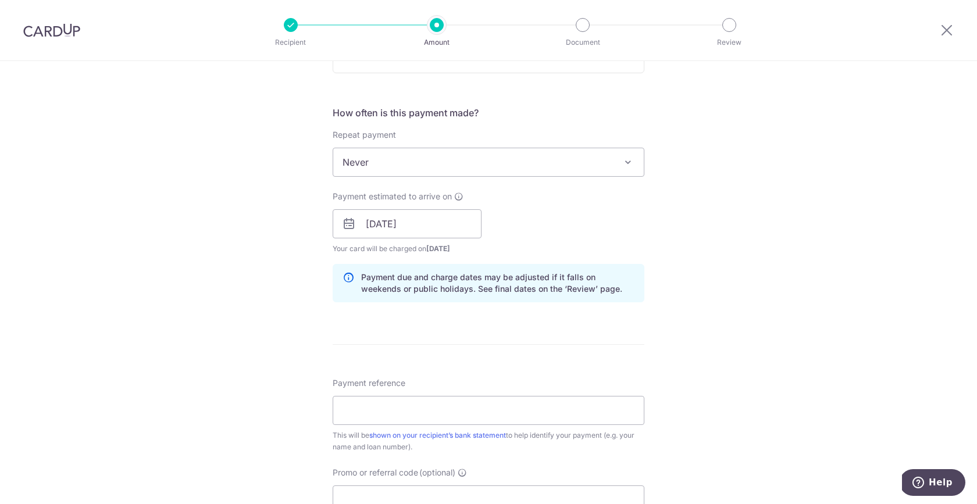
scroll to position [408, 0]
click at [438, 410] on input "Payment reference" at bounding box center [489, 408] width 312 height 29
paste input "[PERSON_NAME] HPR112423X"
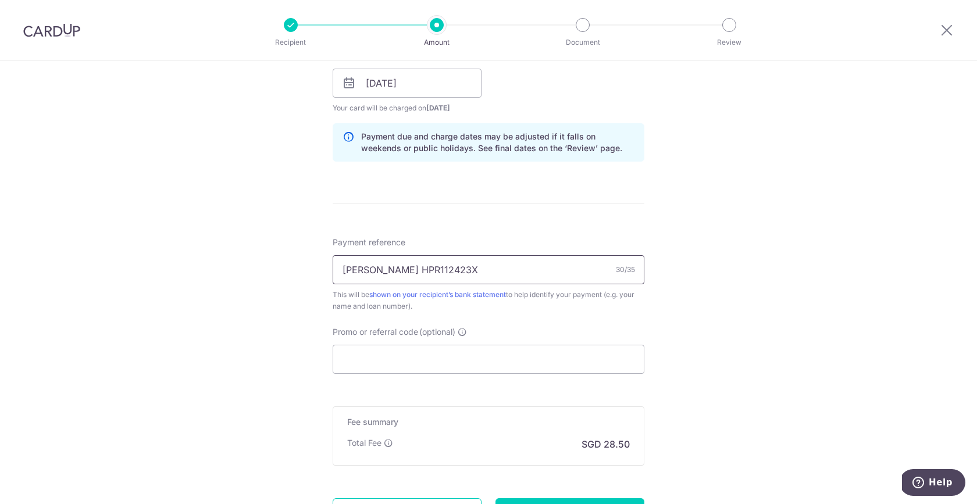
scroll to position [549, 0]
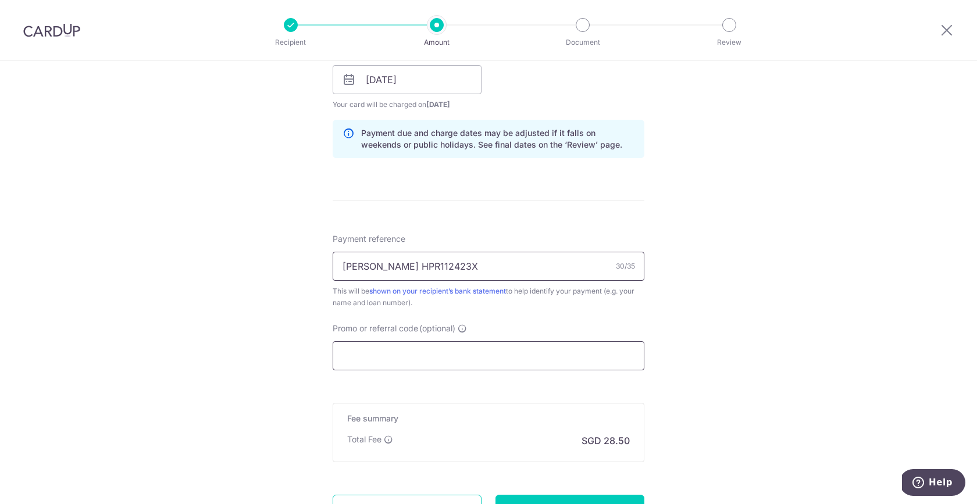
type input "Craig Chan Wen Ning HPR112423X"
click at [409, 355] on input "Promo or referral code (optional)" at bounding box center [489, 355] width 312 height 29
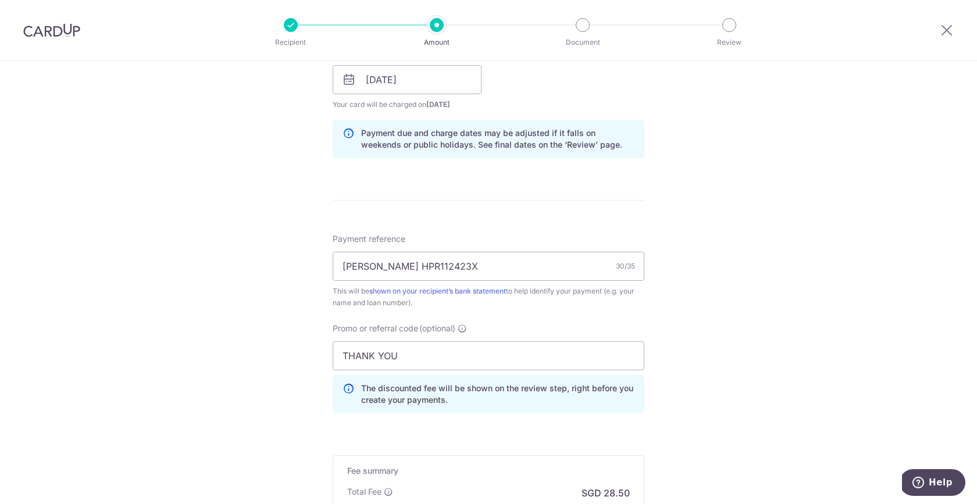
click at [608, 331] on div "Promo or referral code (optional) THANK YOU The discounted fee will be shown on…" at bounding box center [489, 368] width 312 height 91
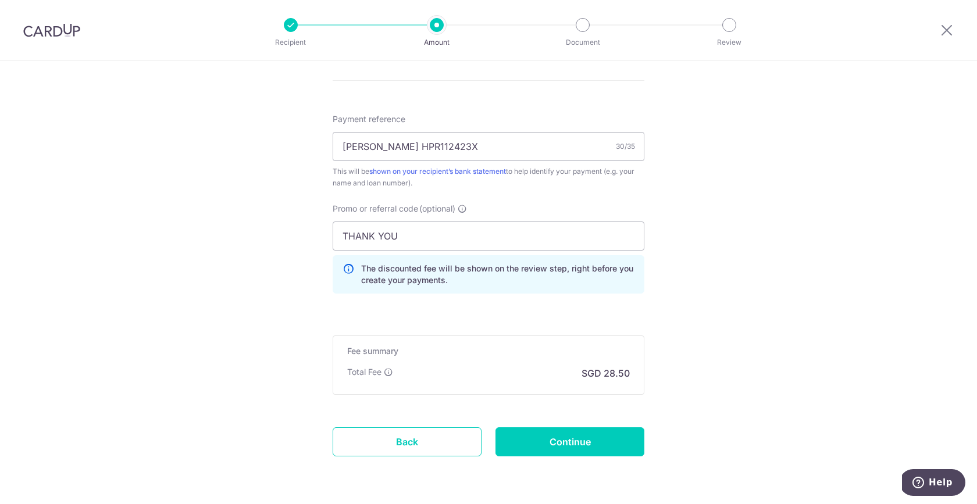
scroll to position [709, 0]
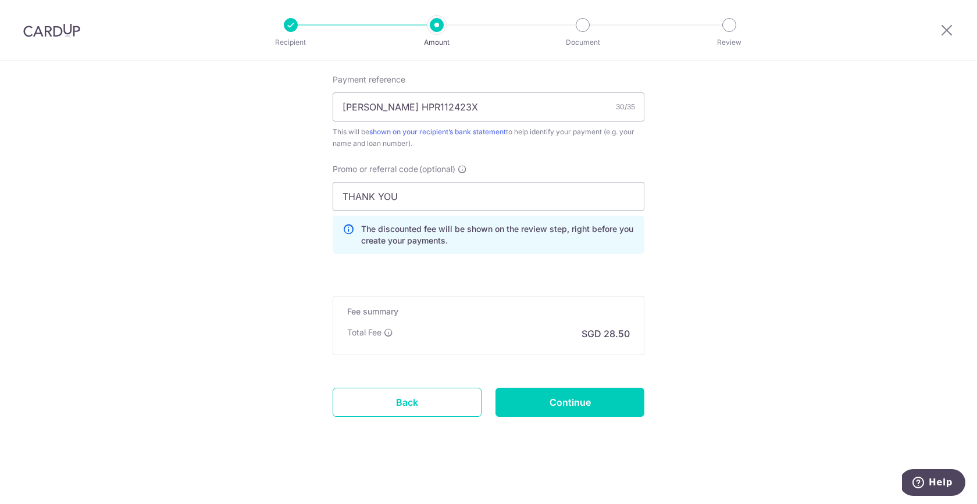
click at [381, 195] on input "THANK YOU" at bounding box center [489, 196] width 312 height 29
type input "THANKYOU"
click at [646, 183] on div "Promo or referral code (optional) THANKYOU The discounted fee will be shown on …" at bounding box center [489, 213] width 326 height 100
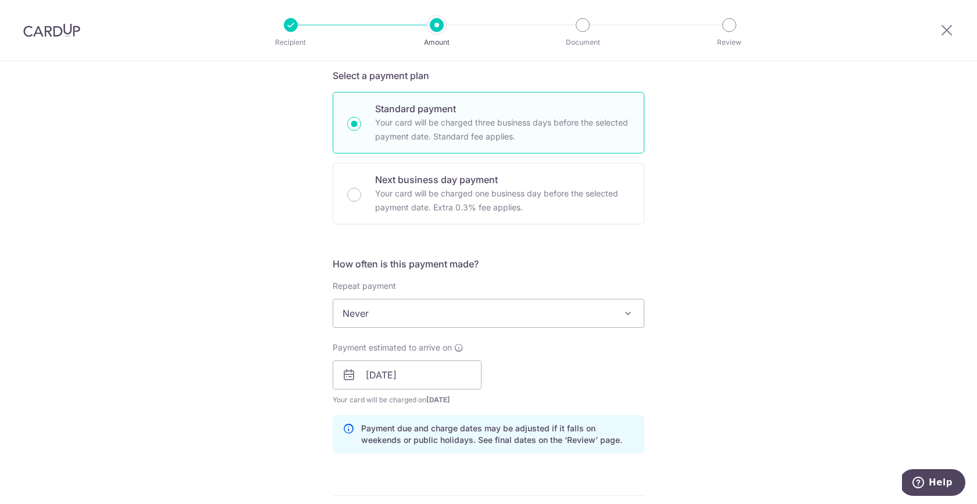
scroll to position [235, 0]
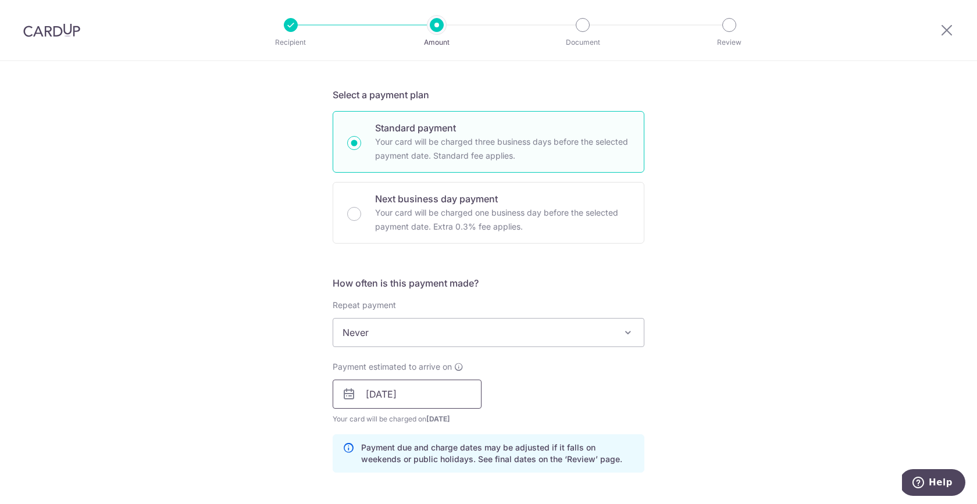
click at [391, 394] on input "12/12/2025" at bounding box center [407, 394] width 149 height 29
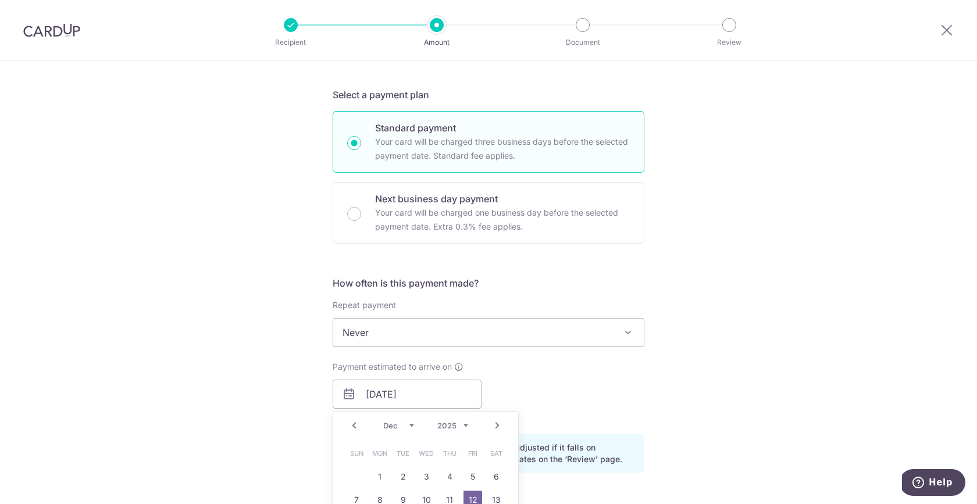
click at [497, 427] on link "Next" at bounding box center [497, 426] width 14 height 14
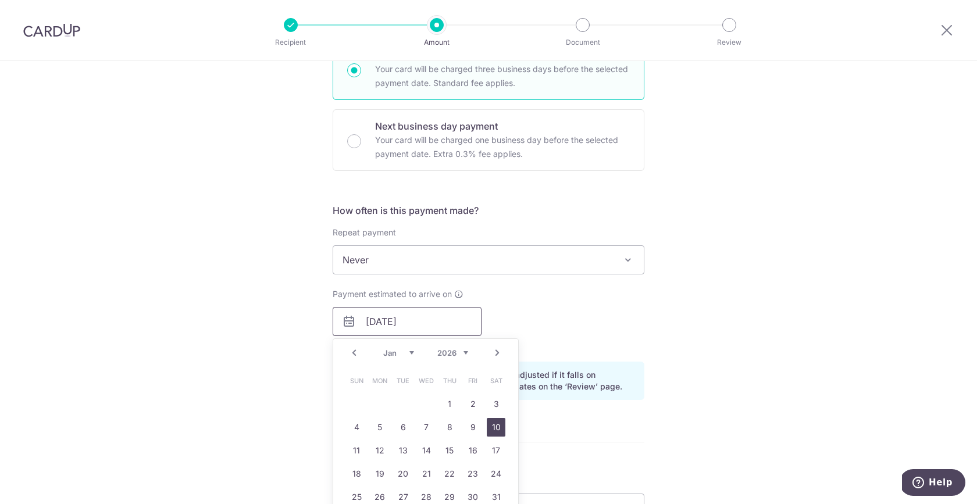
scroll to position [336, 0]
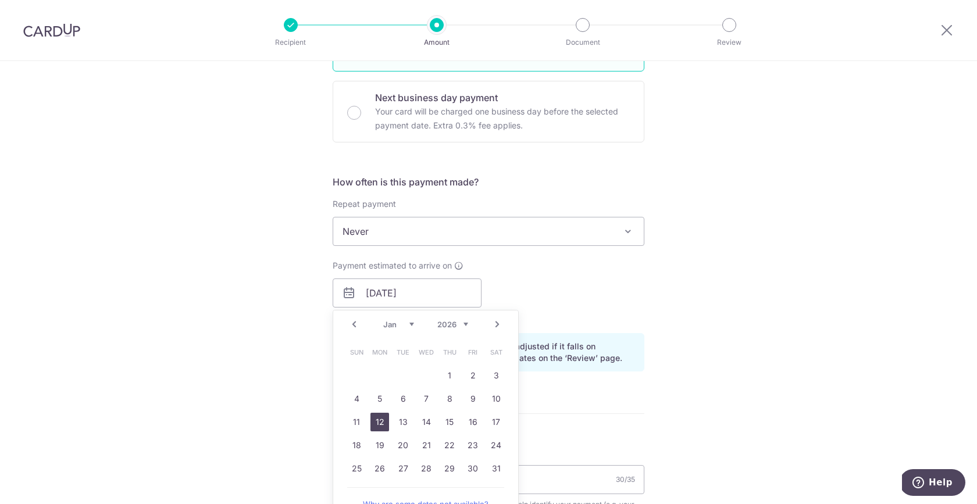
click at [381, 419] on link "12" at bounding box center [379, 422] width 19 height 19
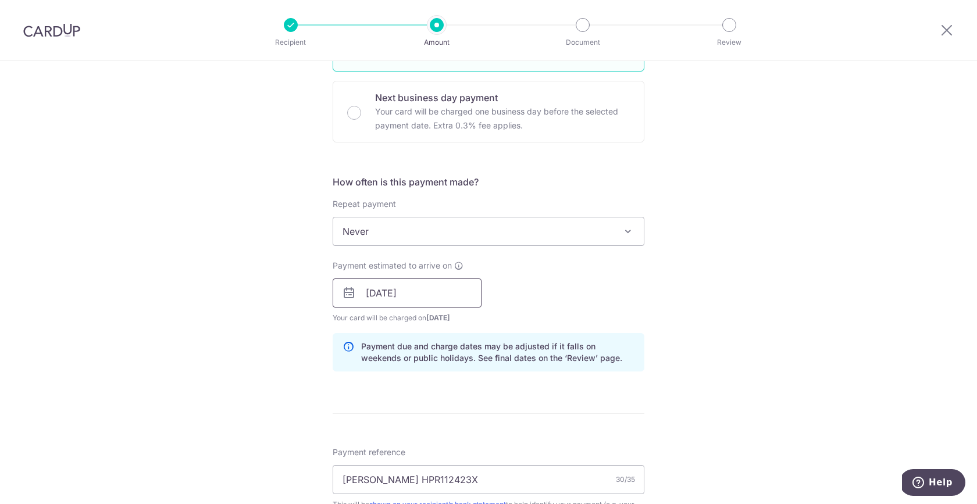
click at [389, 294] on input "[DATE]" at bounding box center [407, 292] width 149 height 29
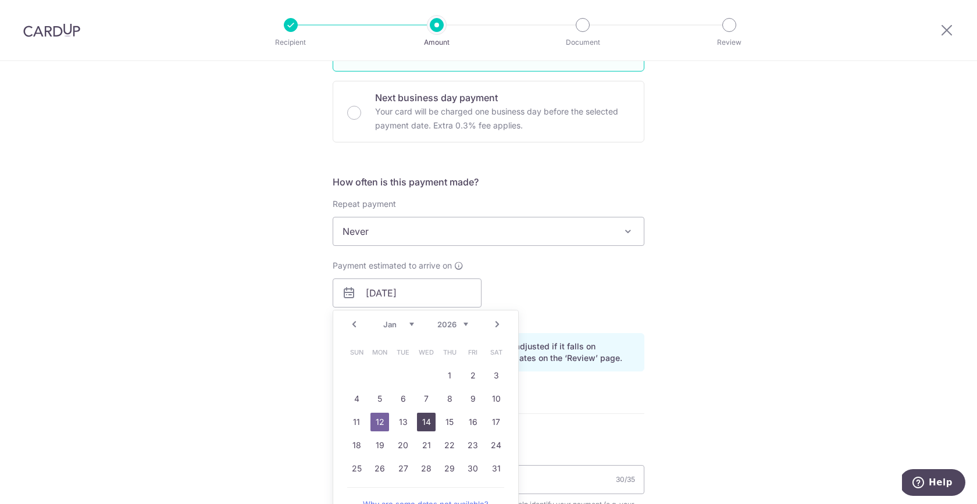
click at [421, 423] on link "14" at bounding box center [426, 422] width 19 height 19
type input "[DATE]"
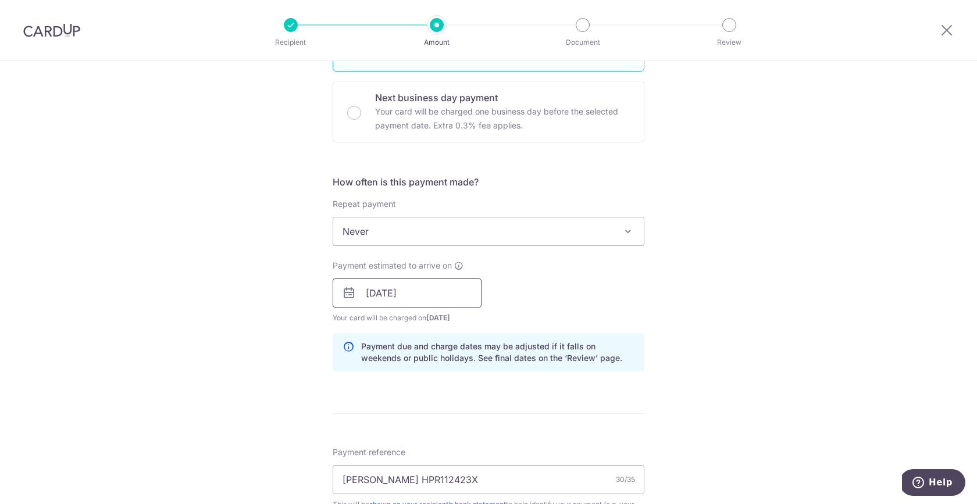
click at [388, 297] on input "[DATE]" at bounding box center [407, 292] width 149 height 29
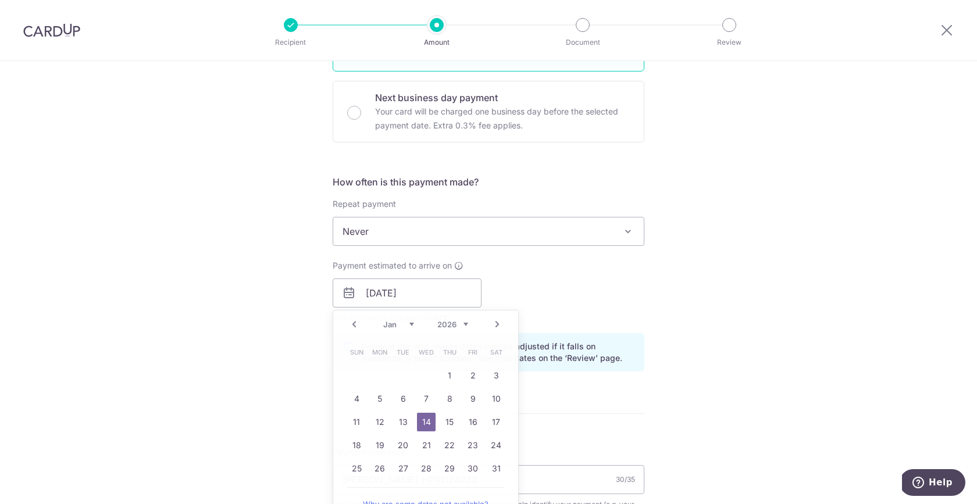
click at [578, 402] on form "Enter payment amount SGD 1,096.00 1096.00 Select Card **** 3499 Add credit card…" at bounding box center [489, 312] width 312 height 1020
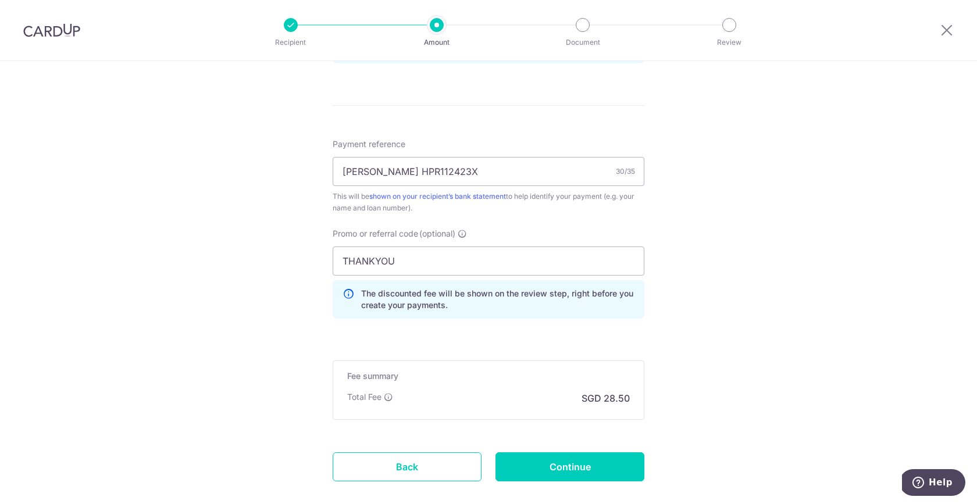
scroll to position [709, 0]
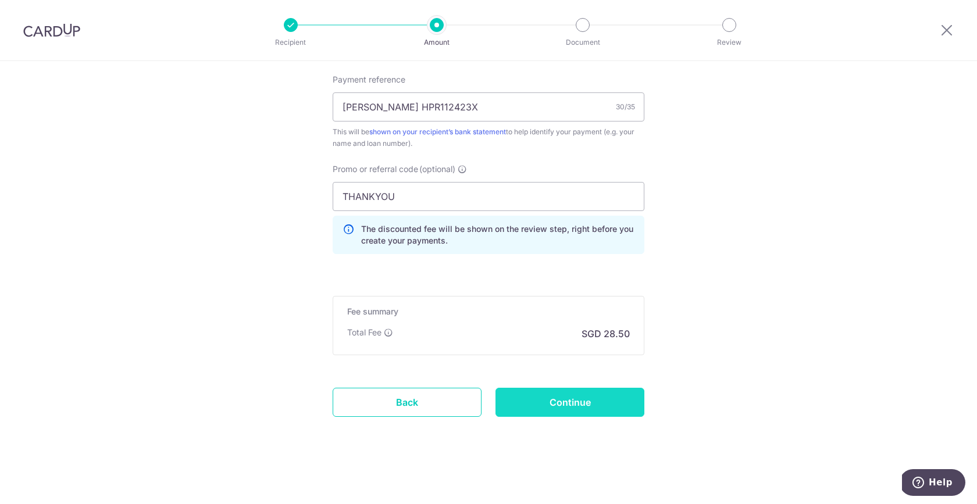
click at [568, 412] on input "Continue" at bounding box center [569, 402] width 149 height 29
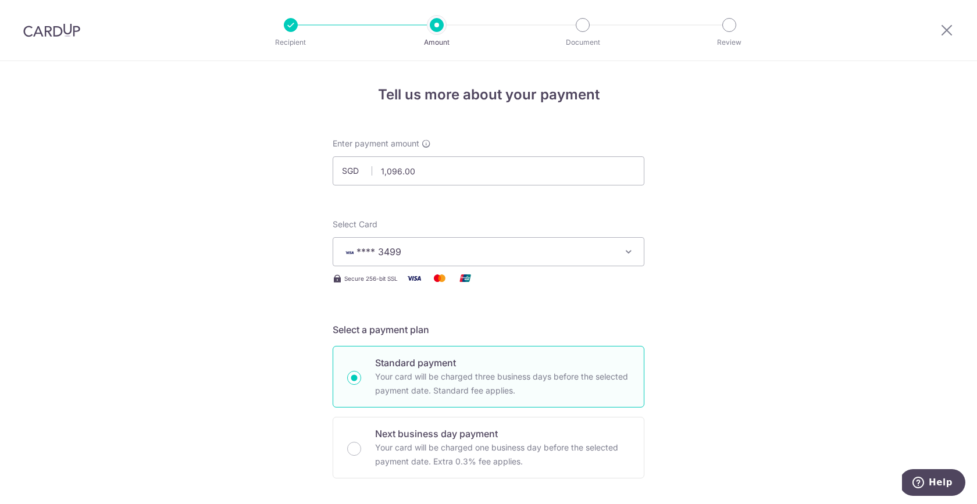
scroll to position [337, 0]
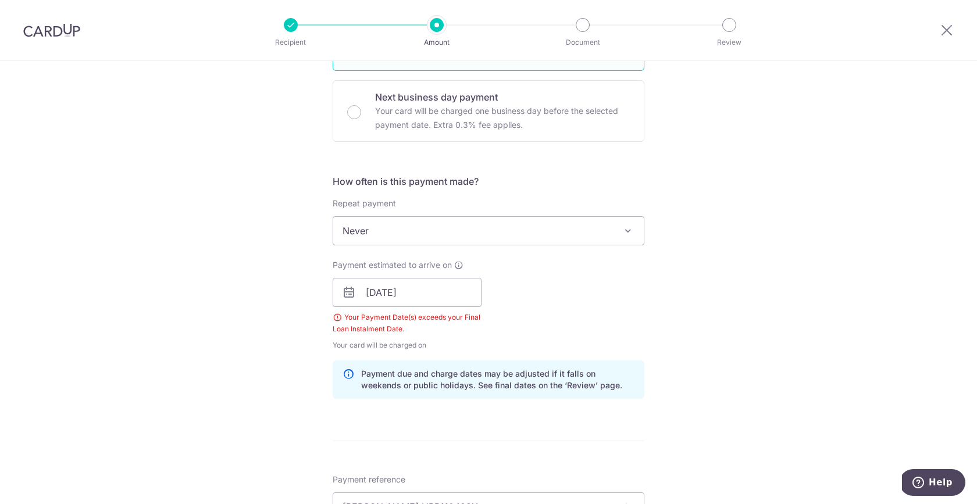
click at [48, 25] on img at bounding box center [51, 30] width 57 height 14
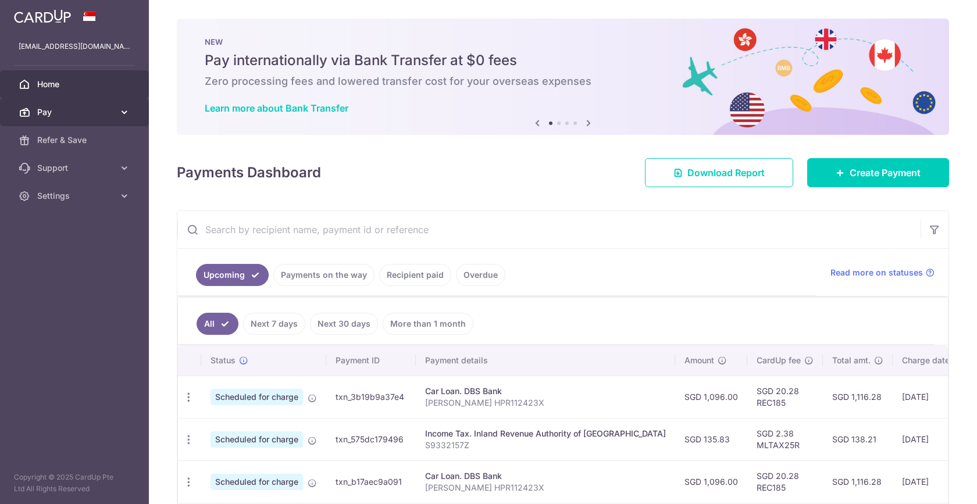
click at [92, 119] on link "Pay" at bounding box center [74, 112] width 149 height 28
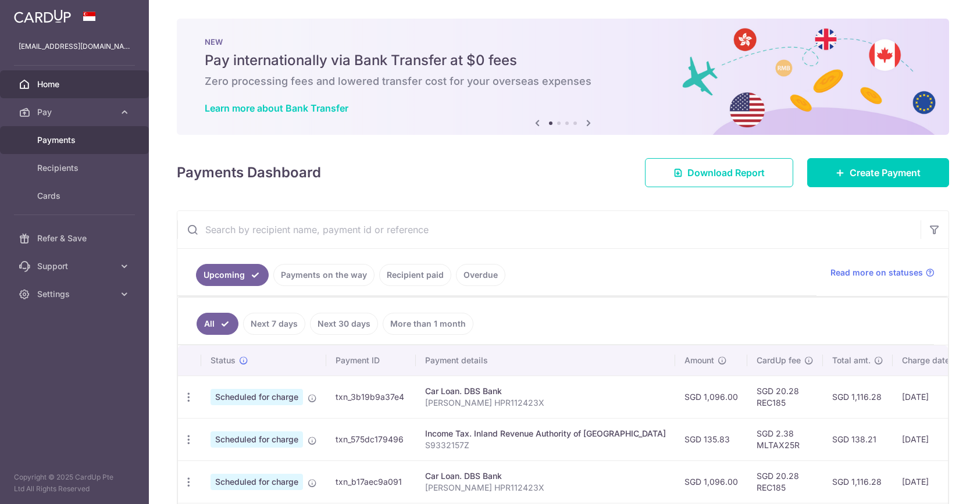
click at [88, 134] on span "Payments" at bounding box center [75, 140] width 77 height 12
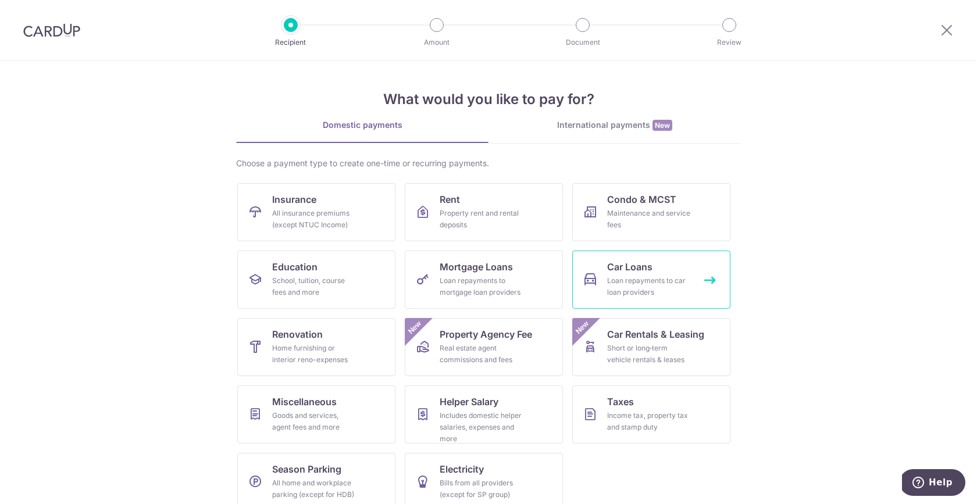
click at [641, 291] on div "Loan repayments to car loan providers" at bounding box center [649, 286] width 84 height 23
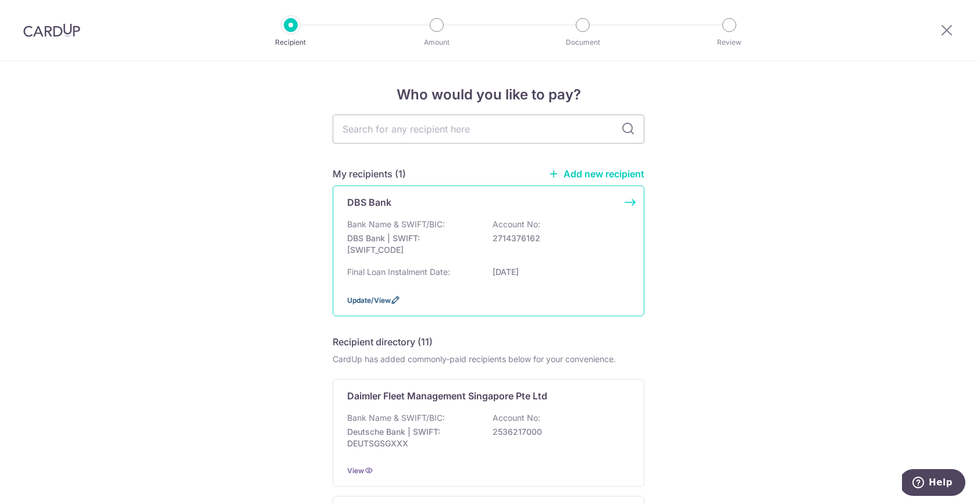
click at [377, 296] on span "Update/View" at bounding box center [369, 300] width 44 height 9
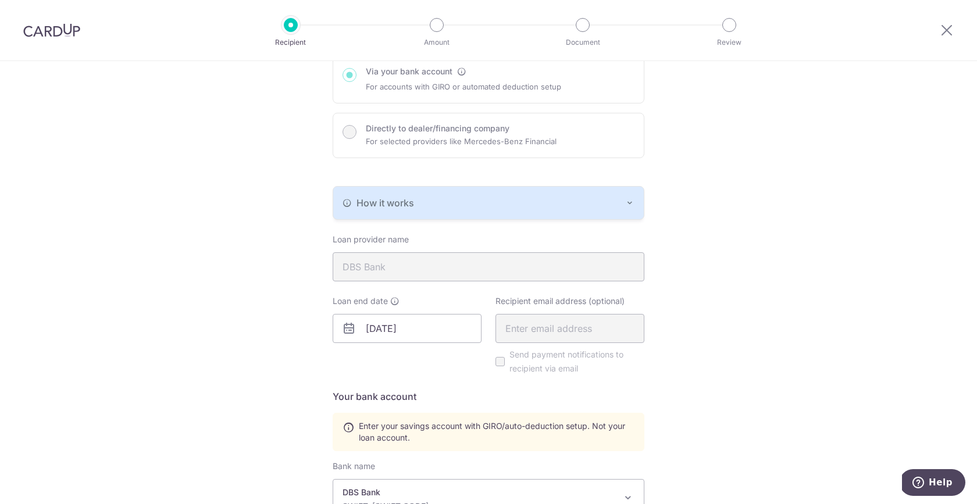
scroll to position [173, 0]
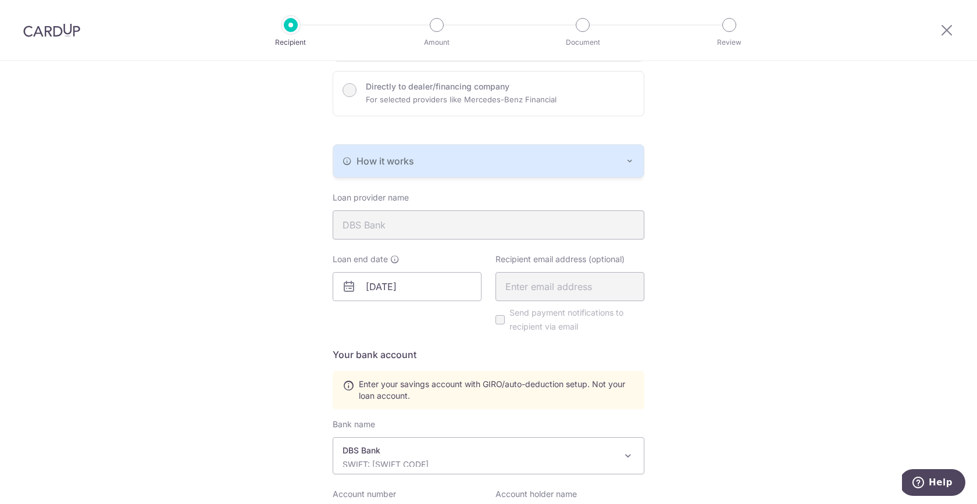
click at [349, 285] on icon at bounding box center [349, 287] width 14 height 14
click at [389, 294] on input "24/12/2025" at bounding box center [407, 286] width 149 height 29
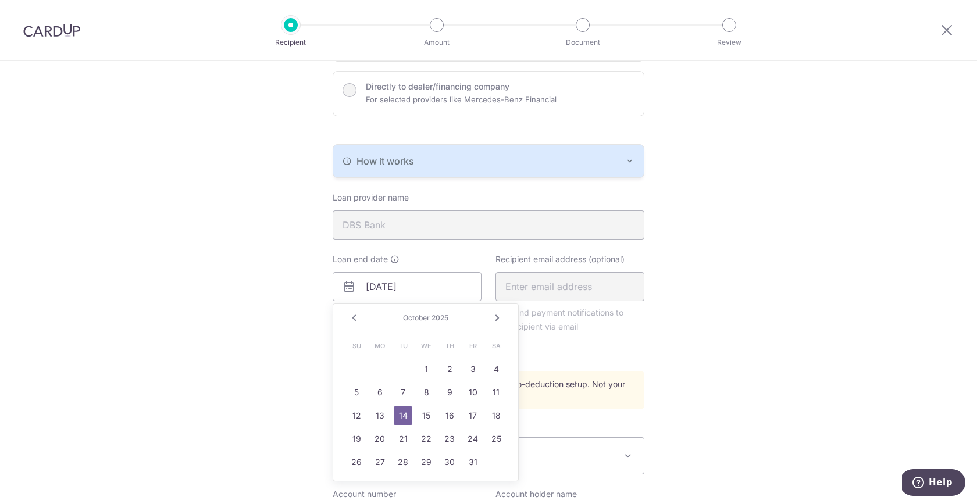
click at [499, 318] on link "Next" at bounding box center [497, 318] width 14 height 14
click at [499, 440] on link "24" at bounding box center [496, 439] width 19 height 19
type input "01/24/2026"
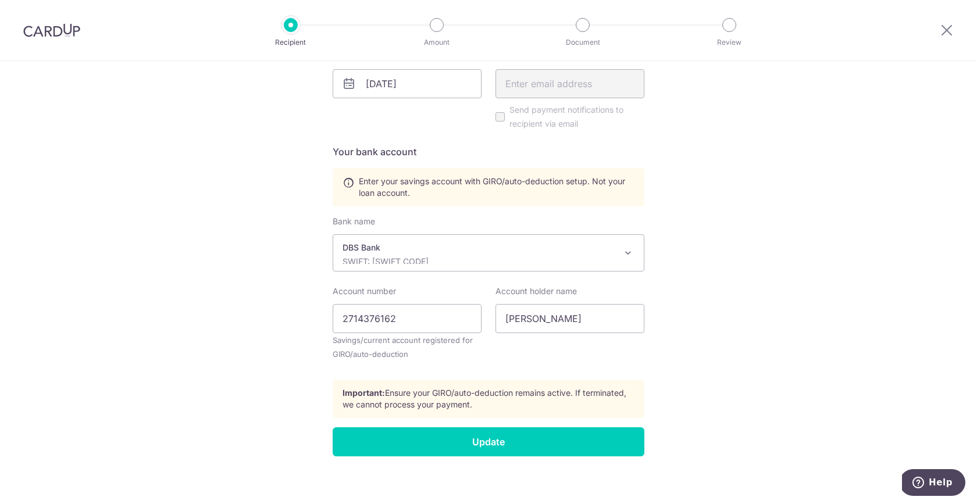
scroll to position [383, 0]
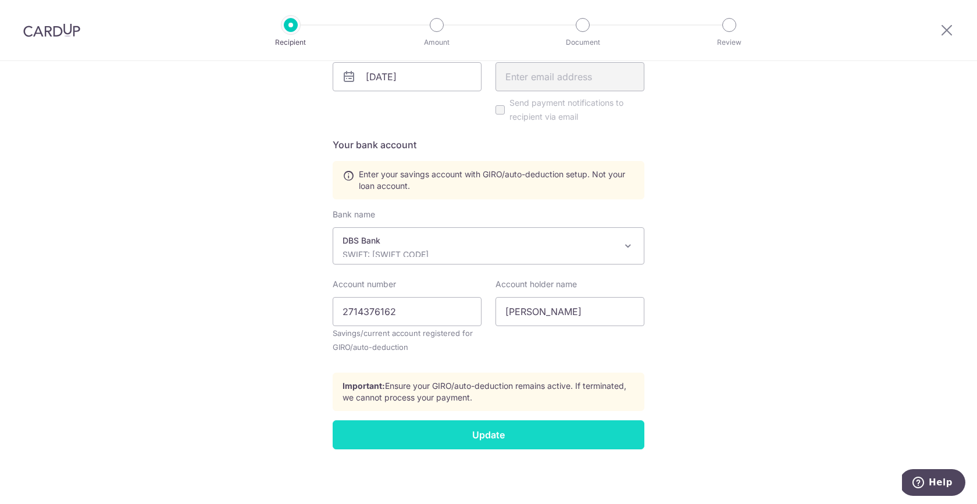
click at [494, 428] on input "Update" at bounding box center [489, 434] width 312 height 29
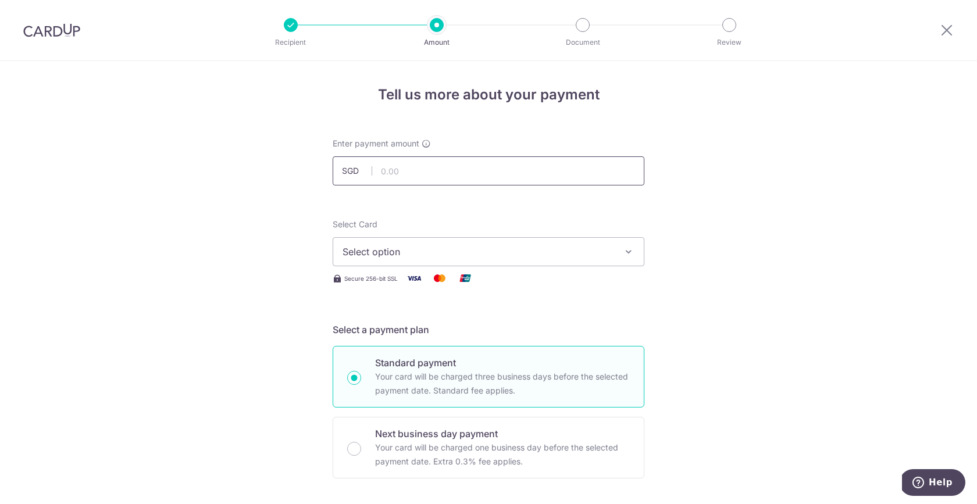
click at [406, 173] on input "text" at bounding box center [489, 170] width 312 height 29
type input "1,096.00"
click at [408, 246] on span "Select option" at bounding box center [477, 252] width 271 height 14
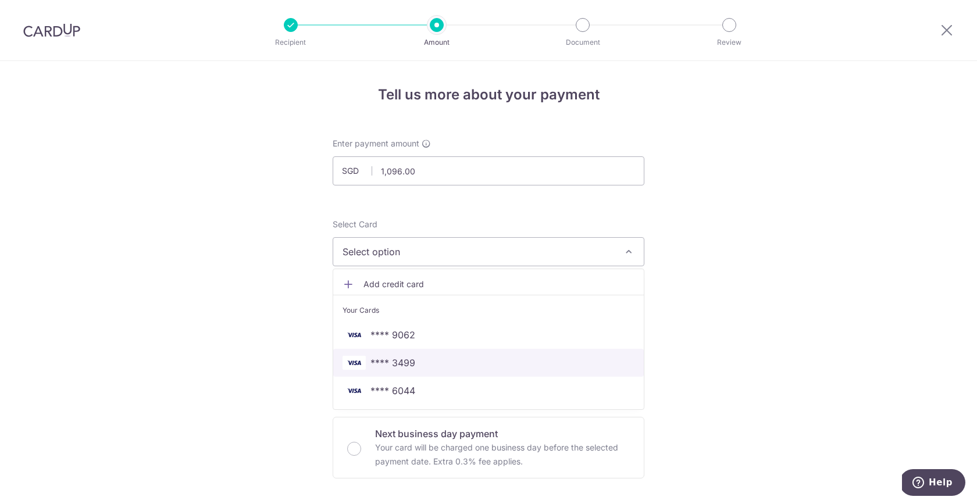
click at [433, 357] on span "**** 3499" at bounding box center [488, 363] width 292 height 14
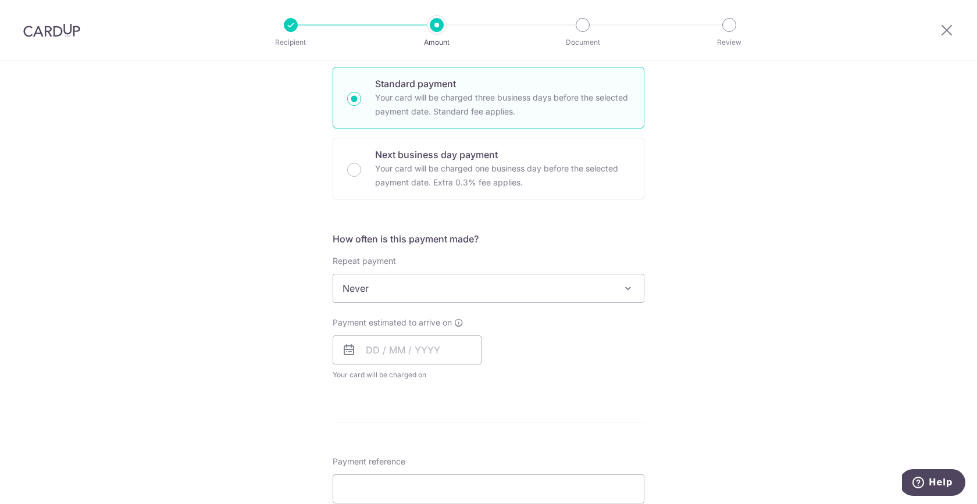
scroll to position [281, 0]
click at [406, 338] on input "text" at bounding box center [407, 348] width 149 height 29
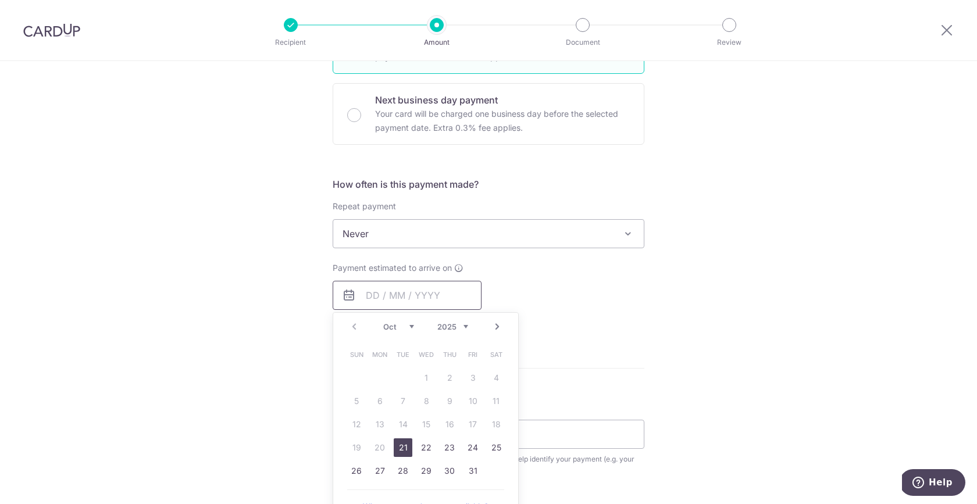
scroll to position [364, 0]
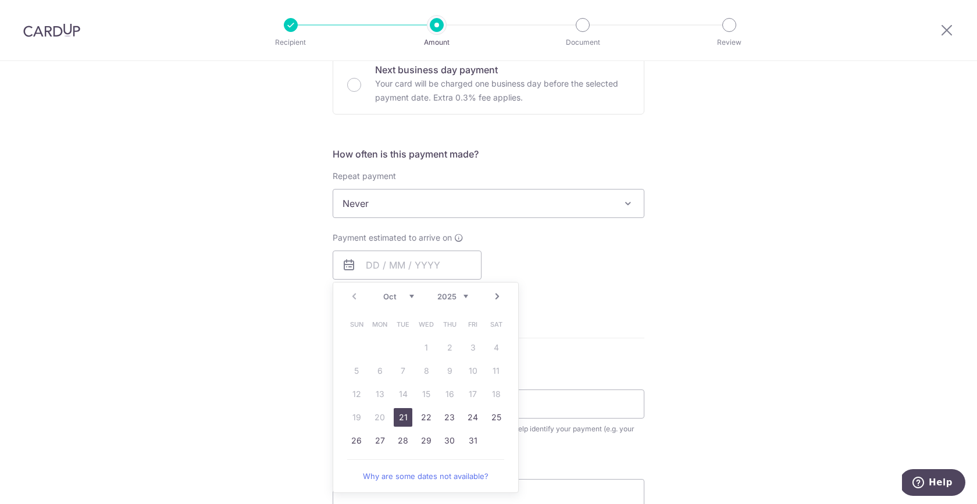
click at [491, 298] on link "Next" at bounding box center [497, 296] width 14 height 14
click at [421, 394] on link "14" at bounding box center [426, 394] width 19 height 19
type input "[DATE]"
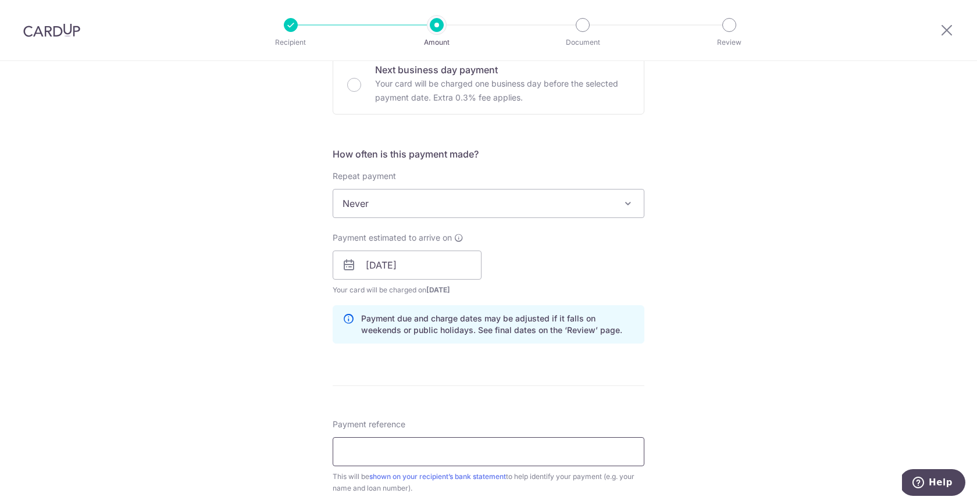
click at [434, 448] on input "Payment reference" at bounding box center [489, 451] width 312 height 29
paste input "[PERSON_NAME] HPR112423X"
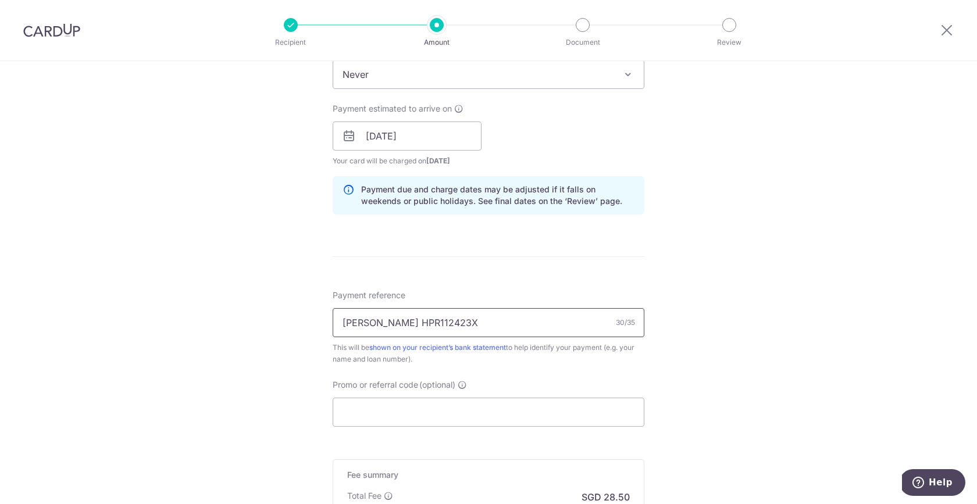
scroll to position [494, 0]
type input "Craig Chan Wen Ning HPR112423X"
click at [410, 415] on input "Promo or referral code (optional)" at bounding box center [489, 411] width 312 height 29
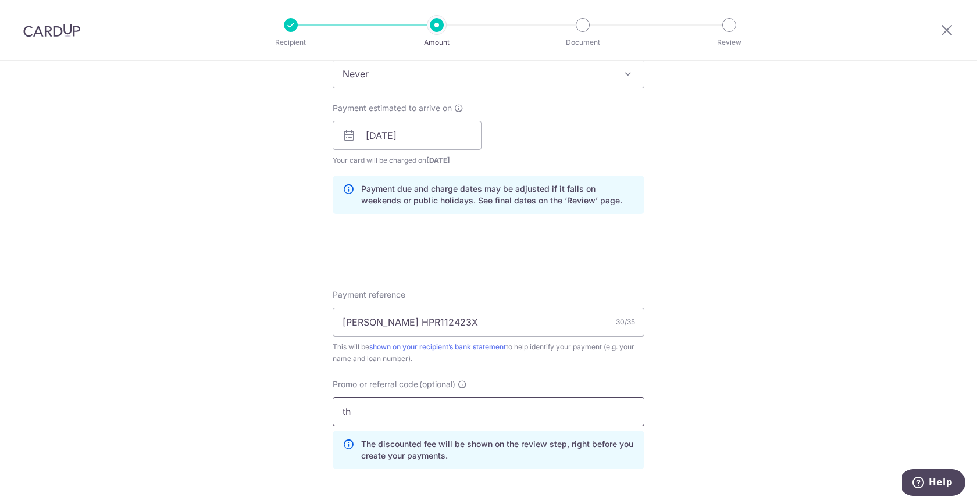
type input "t"
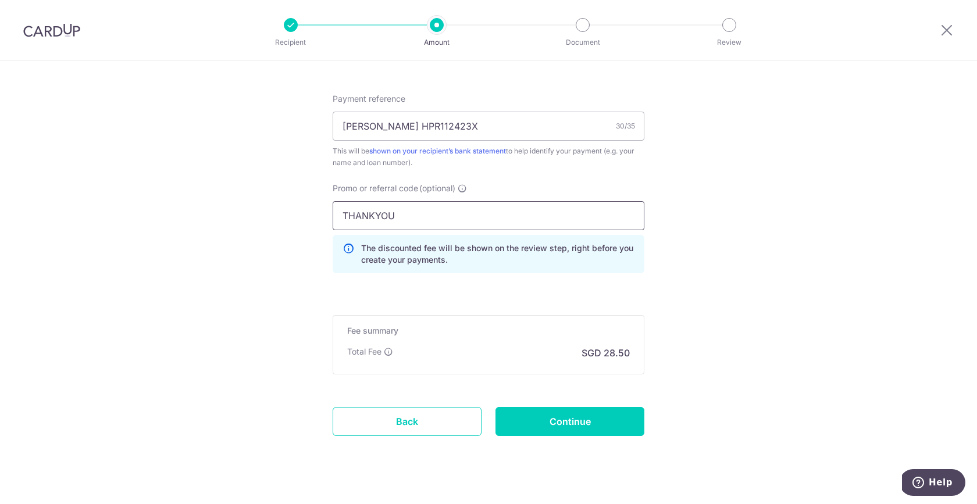
scroll to position [694, 0]
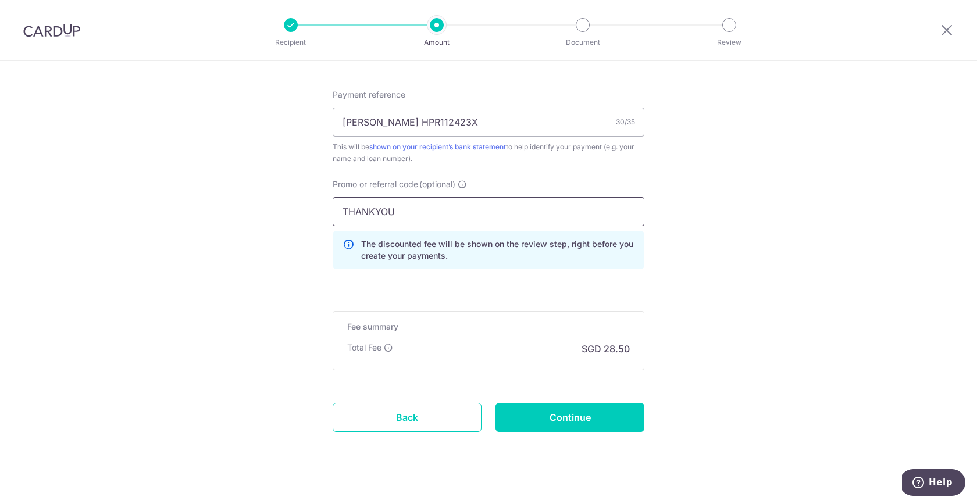
type input "THANKYOU"
click at [504, 345] on div "Total Fee SGD 28.50" at bounding box center [488, 349] width 283 height 14
click at [546, 422] on input "Continue" at bounding box center [569, 417] width 149 height 29
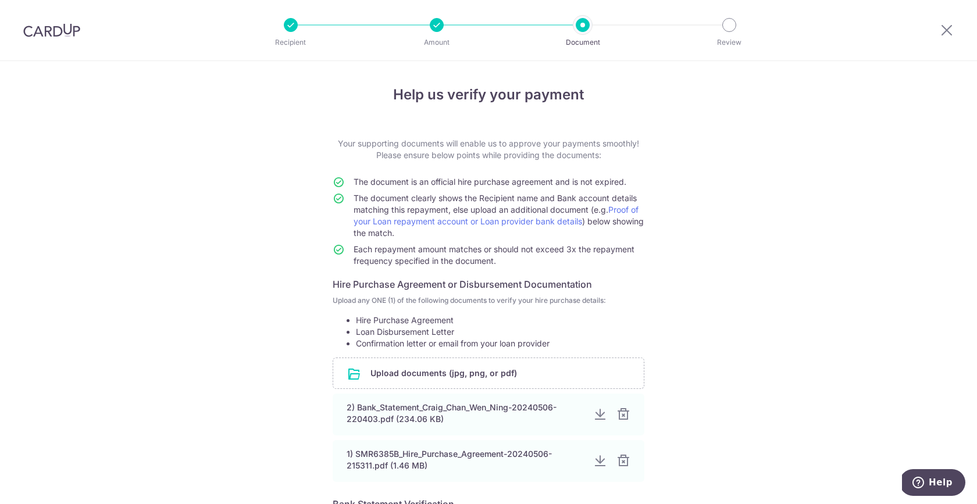
scroll to position [244, 0]
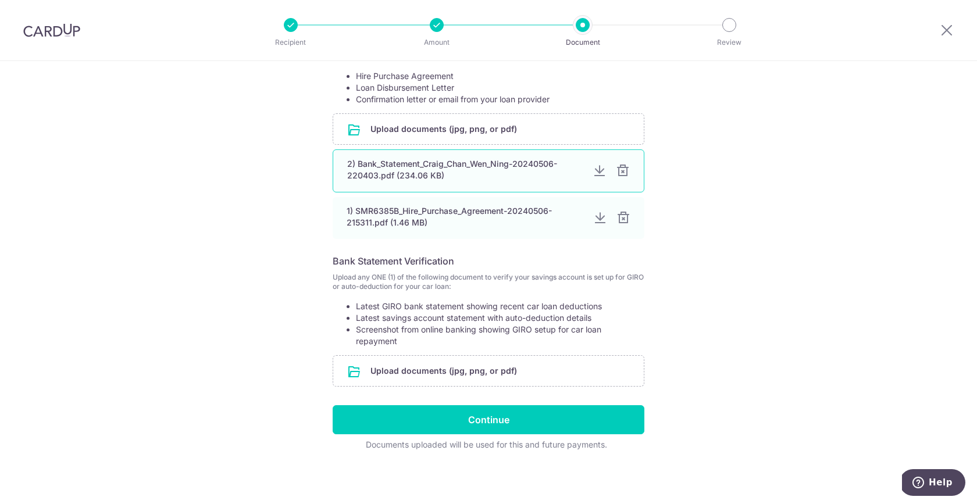
click at [494, 165] on div "2) Bank_Statement_Craig_Chan_Wen_Ning-20240506-220403.pdf (234.06 KB)" at bounding box center [465, 169] width 236 height 23
click at [596, 173] on div at bounding box center [599, 171] width 14 height 14
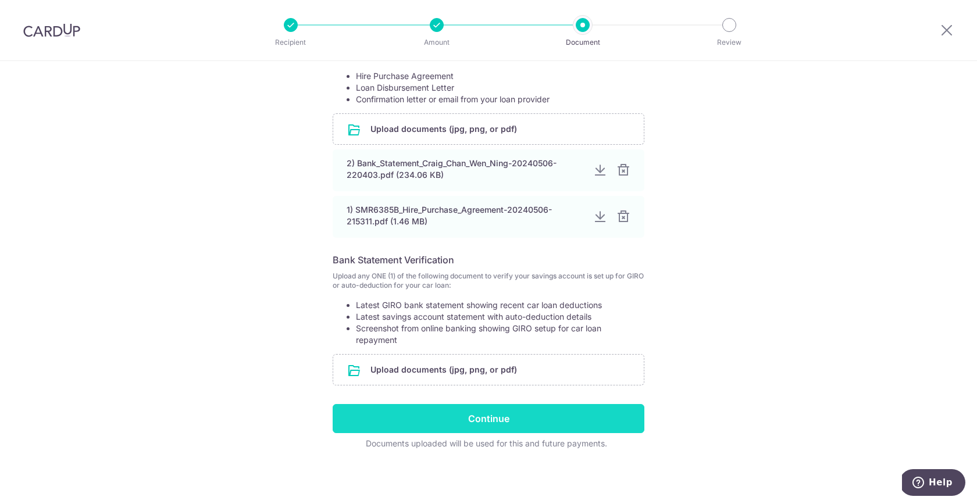
click at [551, 414] on input "Continue" at bounding box center [489, 418] width 312 height 29
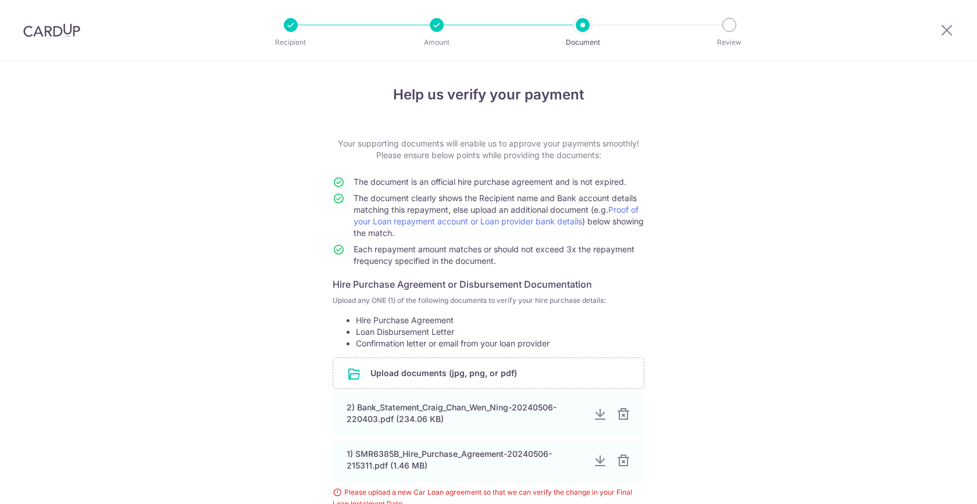
scroll to position [191, 0]
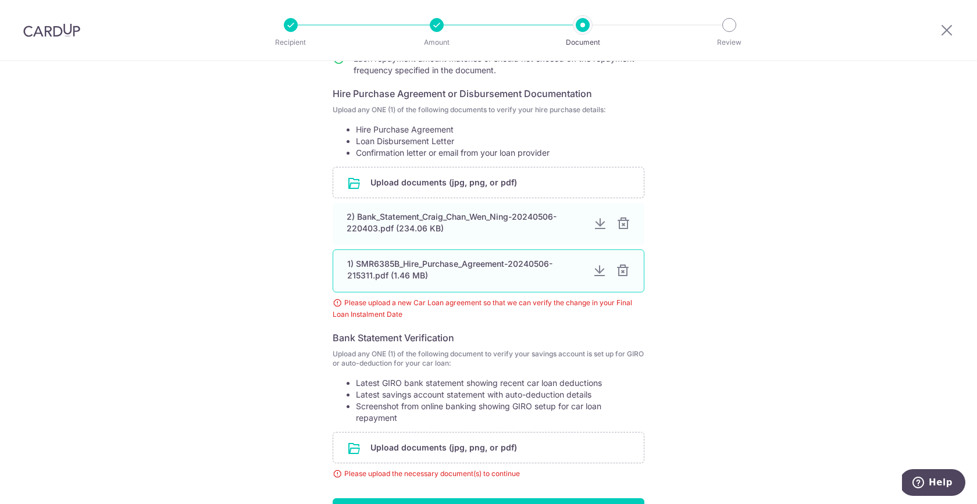
click at [600, 271] on div at bounding box center [599, 271] width 14 height 14
click at [624, 271] on div at bounding box center [623, 271] width 14 height 14
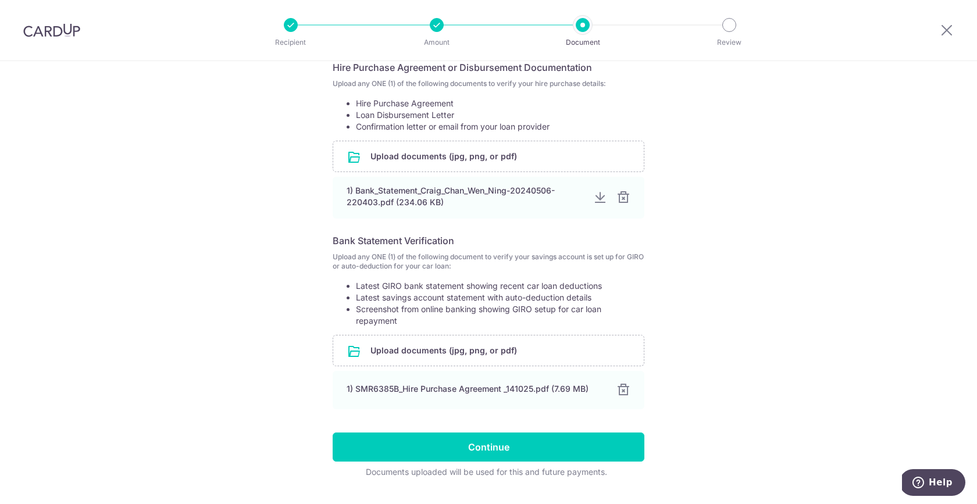
scroll to position [221, 0]
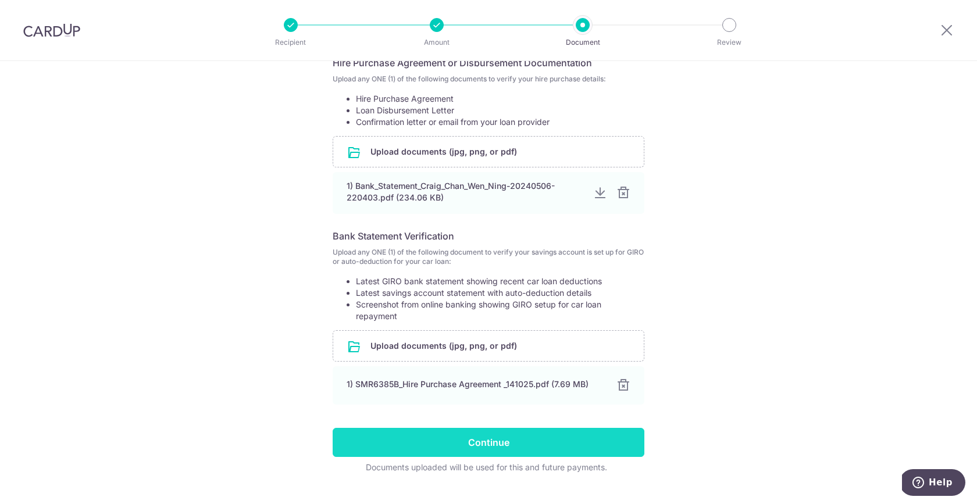
click at [495, 440] on input "Continue" at bounding box center [489, 442] width 312 height 29
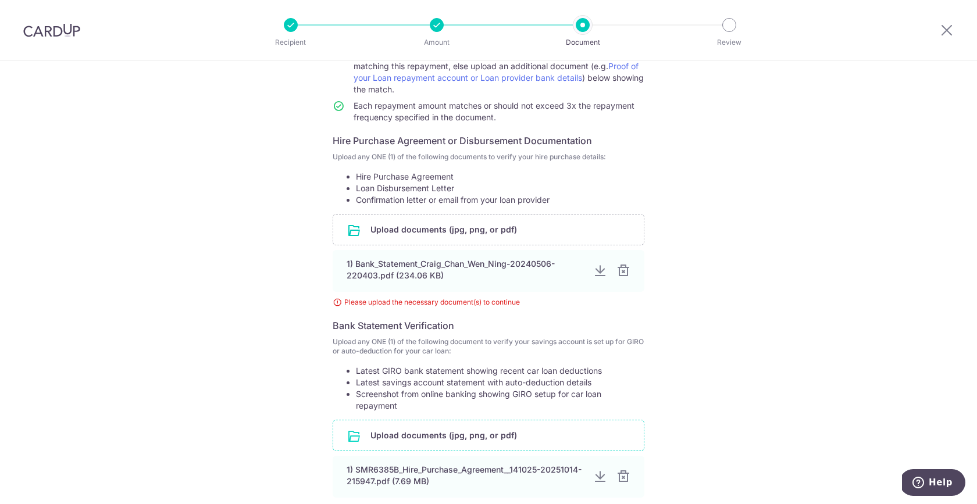
scroll to position [144, 0]
click at [623, 271] on div at bounding box center [623, 271] width 14 height 14
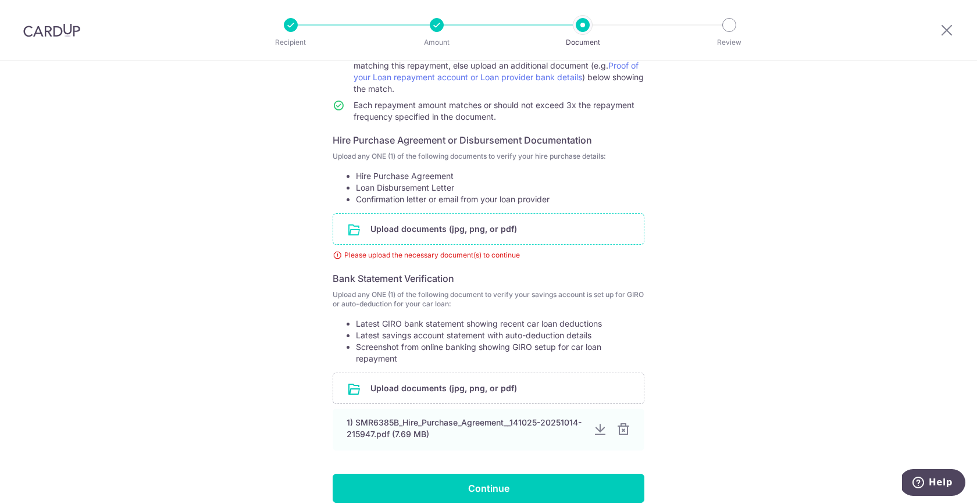
click at [567, 224] on input "file" at bounding box center [488, 229] width 310 height 30
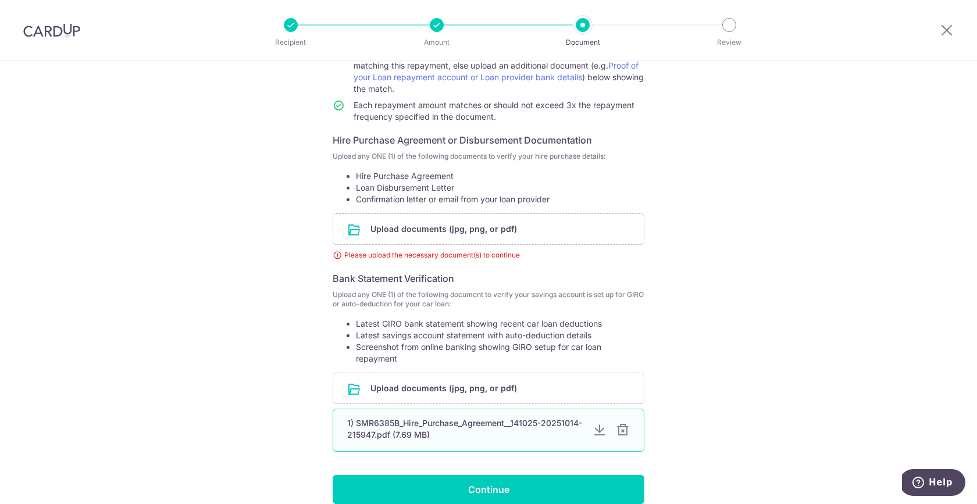
click at [620, 428] on div at bounding box center [623, 430] width 14 height 14
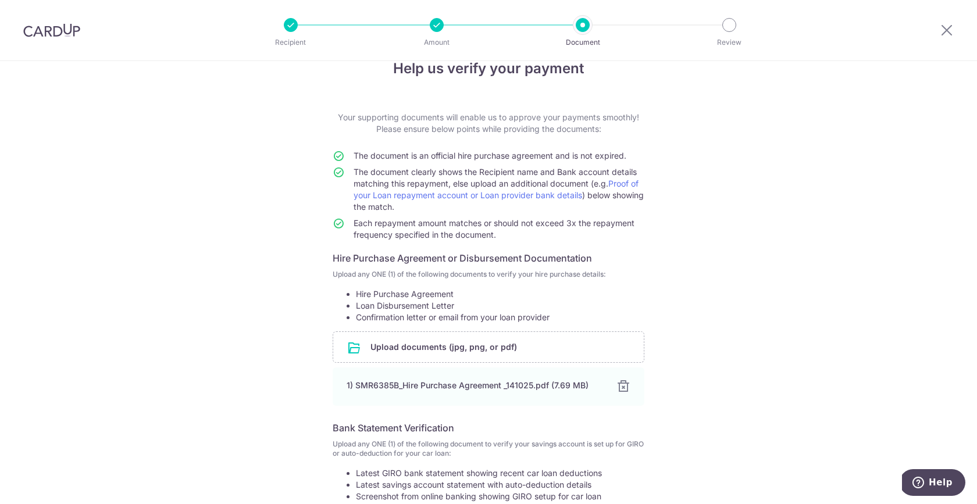
scroll to position [0, 0]
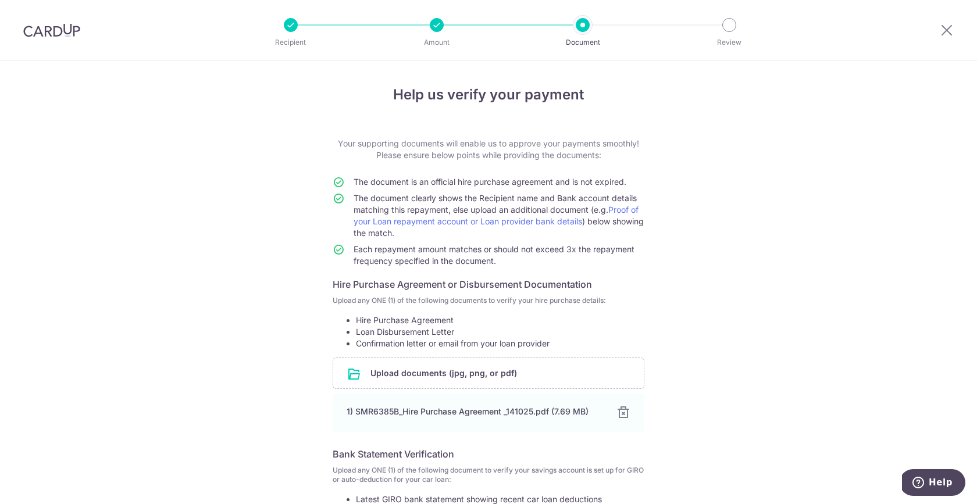
click at [679, 215] on div "Help us verify your payment Your supporting documents will enable us to approve…" at bounding box center [488, 379] width 977 height 637
